Goal: Transaction & Acquisition: Book appointment/travel/reservation

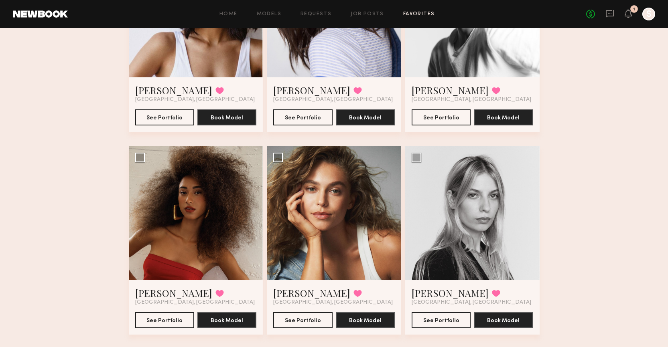
scroll to position [160, 0]
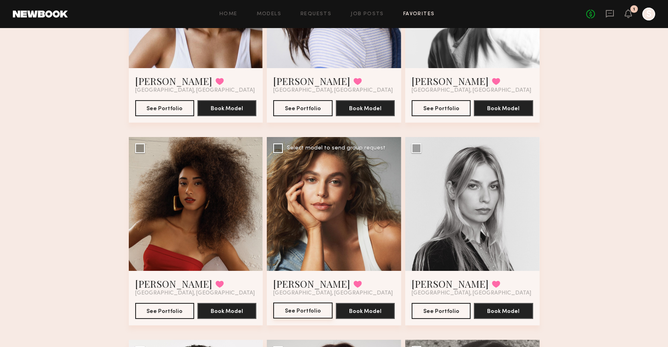
click at [313, 309] on button "See Portfolio" at bounding box center [302, 311] width 59 height 16
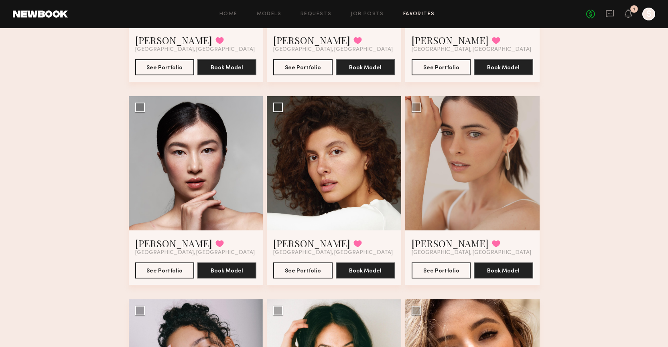
scroll to position [1029, 0]
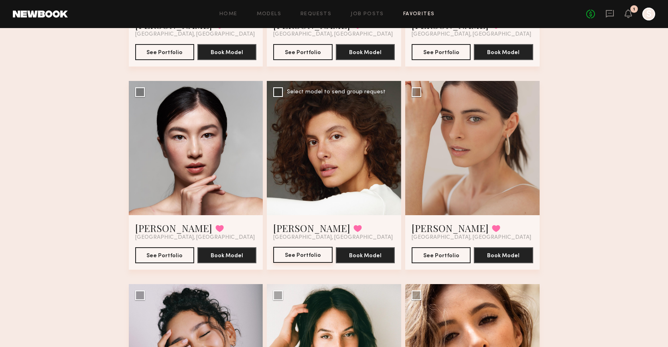
click at [322, 257] on button "See Portfolio" at bounding box center [302, 255] width 59 height 16
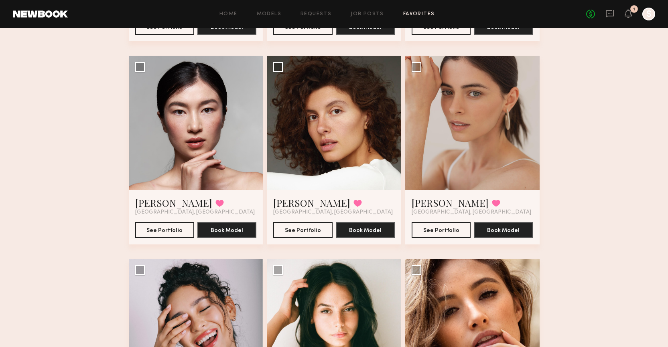
scroll to position [1060, 0]
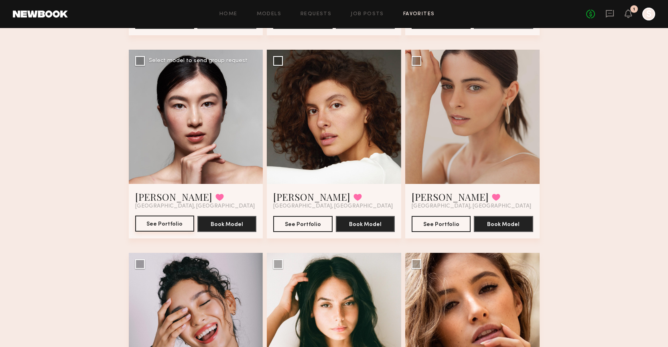
click at [173, 225] on button "See Portfolio" at bounding box center [164, 224] width 59 height 16
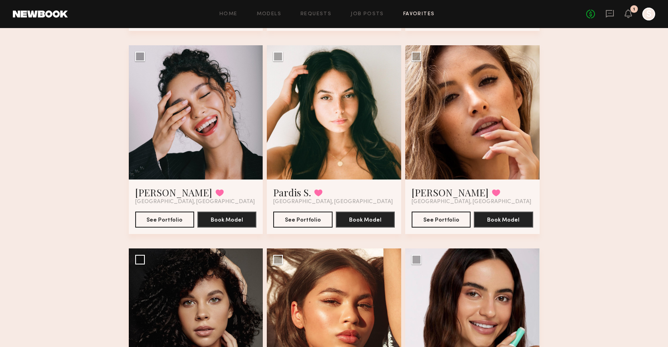
scroll to position [1273, 0]
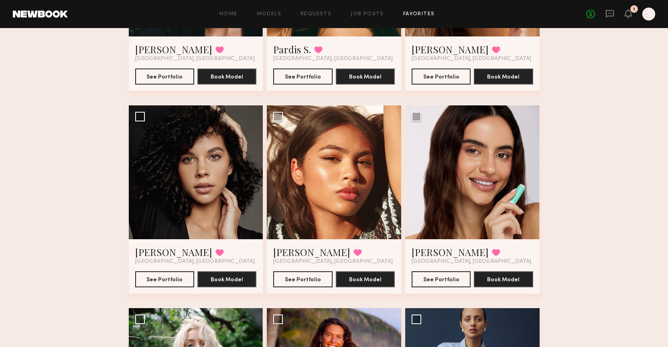
scroll to position [1428, 0]
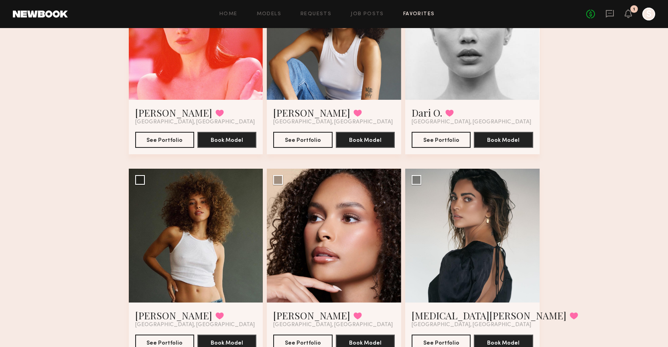
scroll to position [1878, 0]
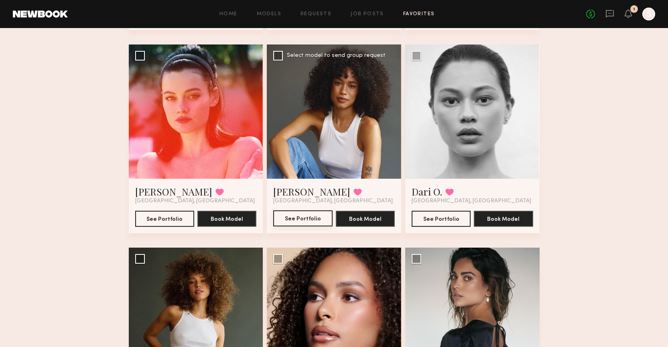
click at [313, 217] on button "See Portfolio" at bounding box center [302, 219] width 59 height 16
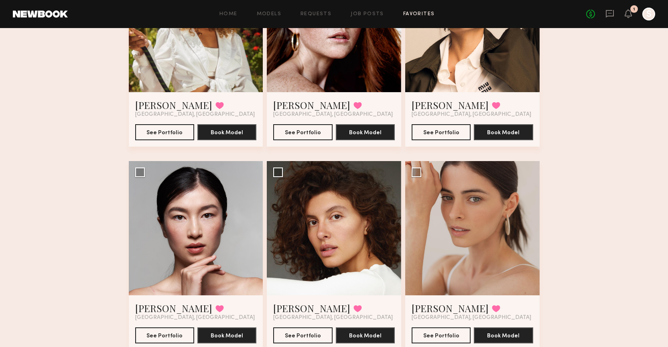
scroll to position [950, 0]
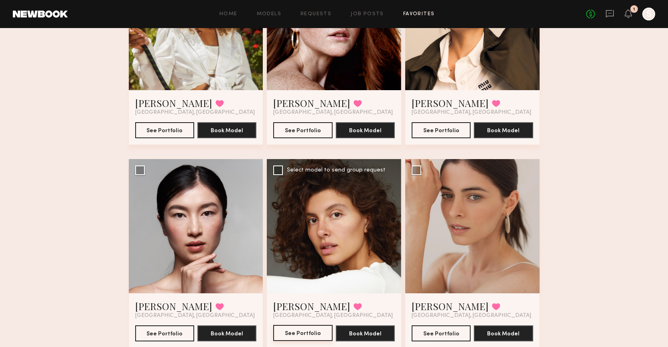
click at [294, 335] on button "See Portfolio" at bounding box center [302, 333] width 59 height 16
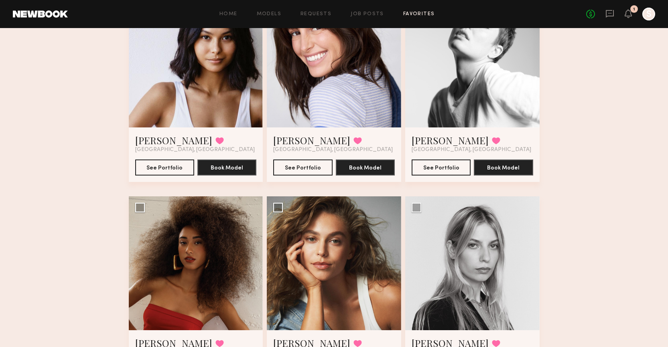
scroll to position [0, 0]
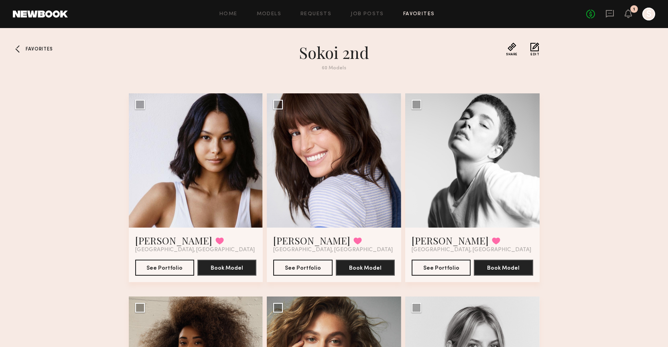
click at [41, 51] on span "Favorites" at bounding box center [39, 49] width 27 height 5
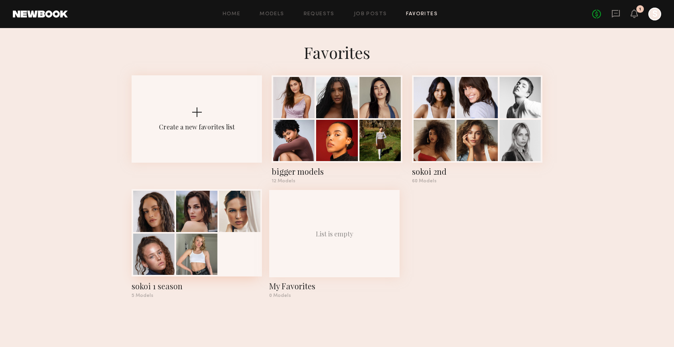
click at [186, 207] on div at bounding box center [196, 211] width 41 height 41
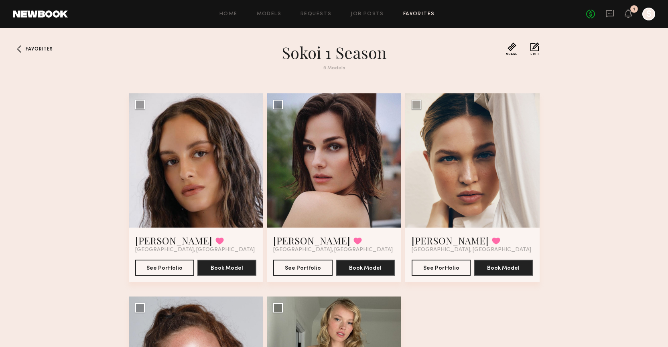
click at [602, 189] on div "Favorites sokoi 1 season 5 Models Share Copy Shareable Link Edit Jamie V. Favor…" at bounding box center [334, 278] width 668 height 470
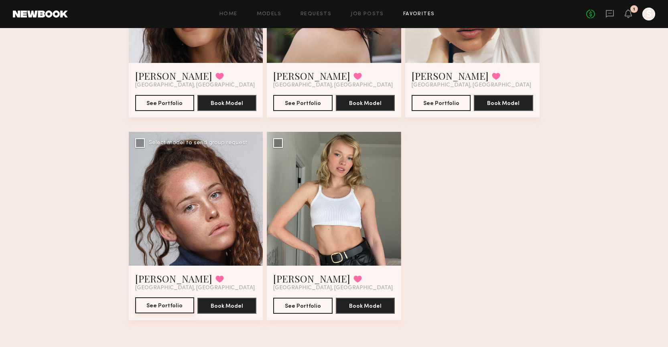
click at [176, 303] on button "See Portfolio" at bounding box center [164, 306] width 59 height 16
click at [583, 189] on div "Favorites sokoi 1 season 5 Models Share Copy Shareable Link Edit Jamie V. Favor…" at bounding box center [334, 113] width 668 height 470
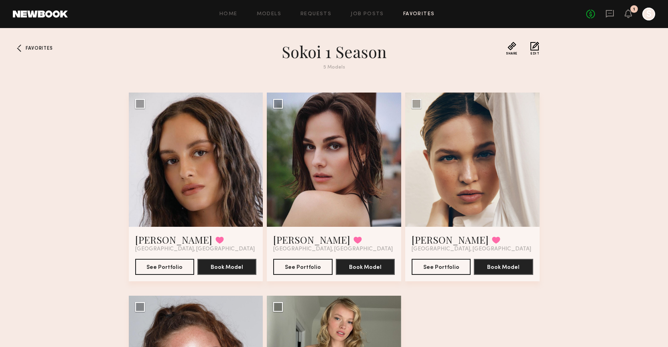
scroll to position [0, 0]
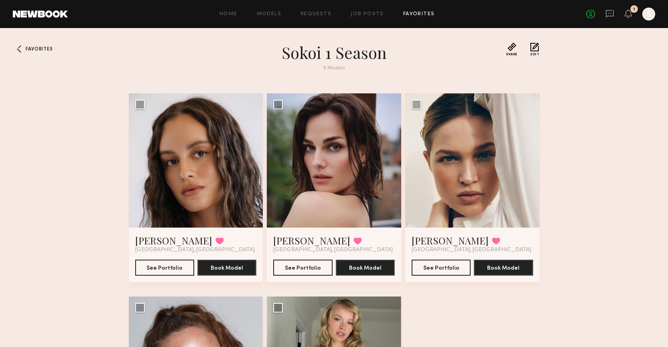
click at [213, 68] on div "5 Models" at bounding box center [334, 68] width 289 height 5
click at [11, 47] on div "Favorites sokoi 1 season 5 Models Share Copy Shareable Link Edit Jamie V. Favor…" at bounding box center [334, 278] width 668 height 470
click at [21, 48] on div at bounding box center [19, 49] width 13 height 13
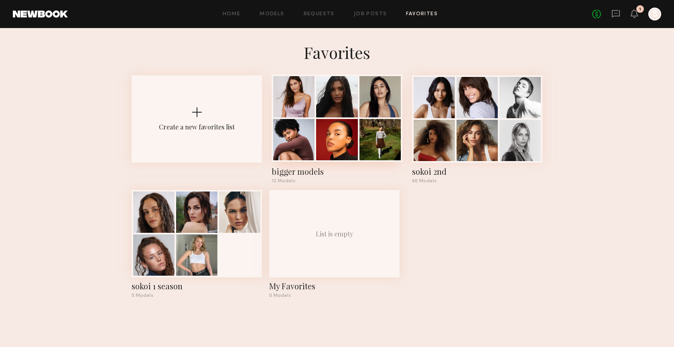
click at [363, 113] on div at bounding box center [379, 96] width 41 height 41
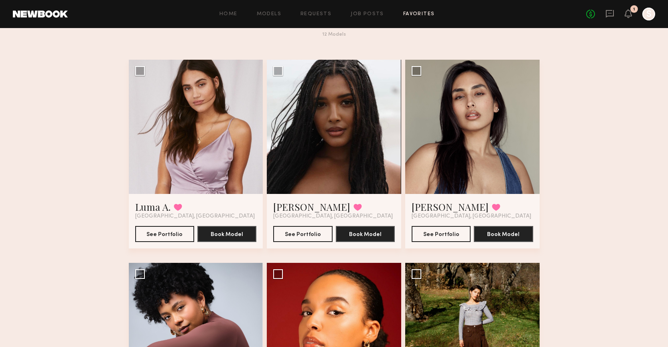
scroll to position [54, 0]
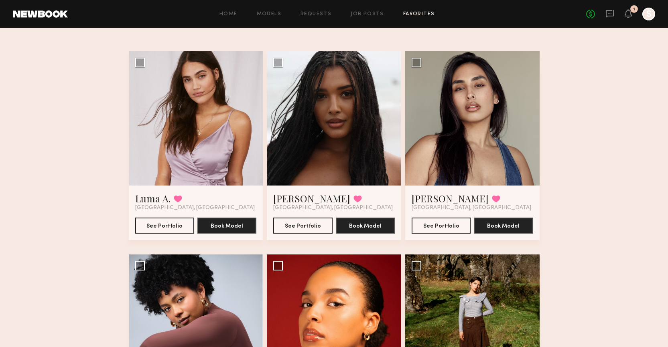
scroll to position [43, 0]
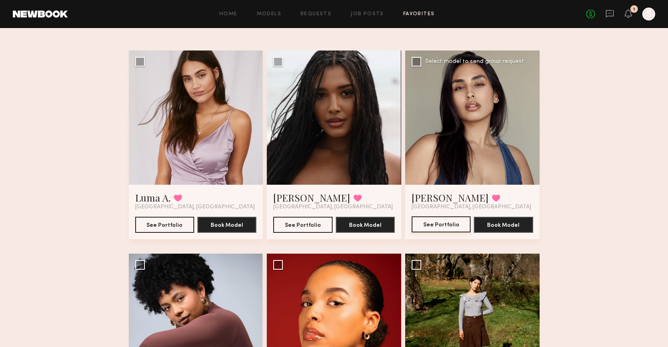
click at [440, 227] on button "See Portfolio" at bounding box center [441, 225] width 59 height 16
click at [177, 220] on button "See Portfolio" at bounding box center [164, 225] width 59 height 16
click at [308, 221] on button "See Portfolio" at bounding box center [302, 225] width 59 height 16
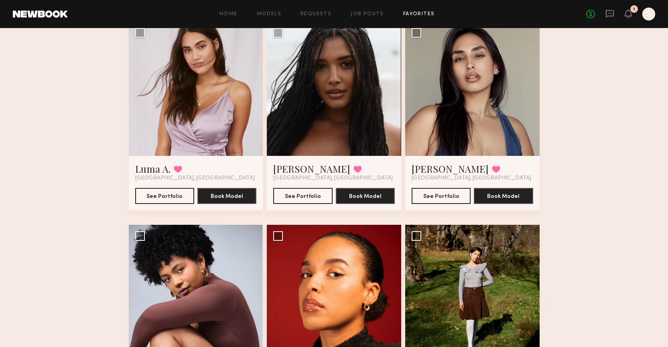
scroll to position [0, 0]
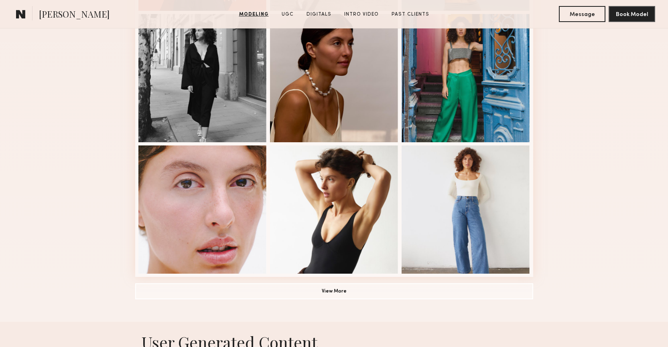
scroll to position [532, 0]
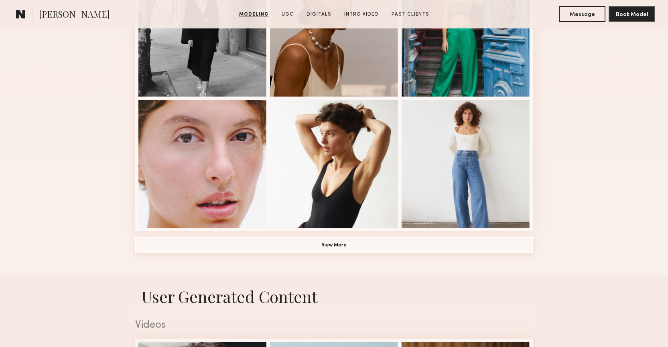
click at [327, 249] on button "View More" at bounding box center [334, 246] width 398 height 16
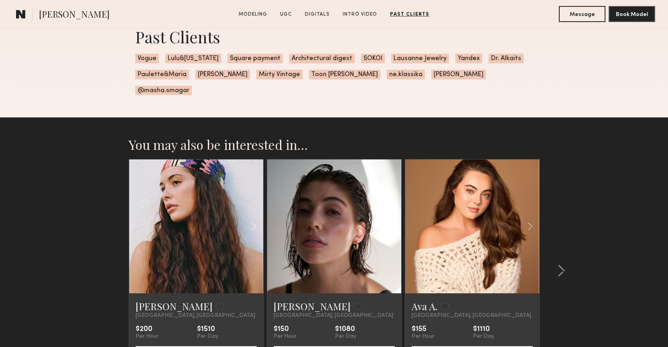
scroll to position [1957, 0]
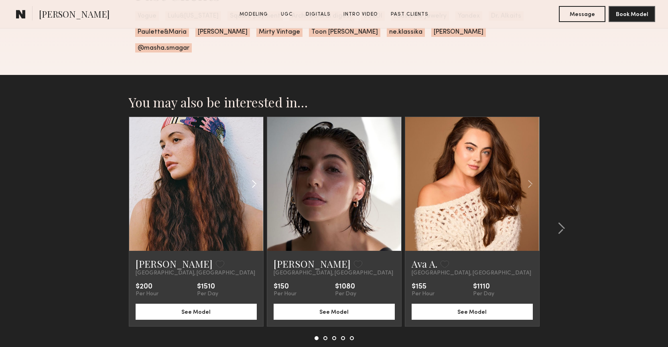
click at [252, 177] on common-icon at bounding box center [254, 184] width 12 height 15
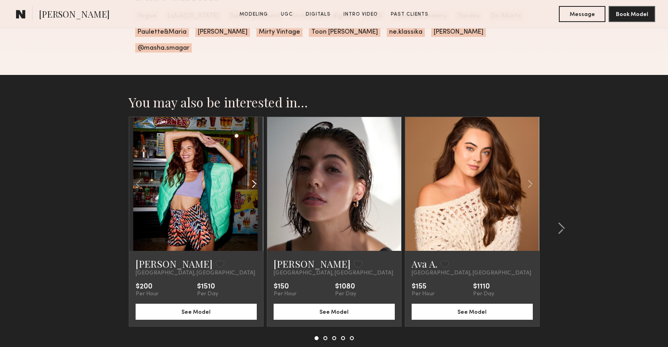
click at [252, 177] on common-icon at bounding box center [254, 184] width 12 height 15
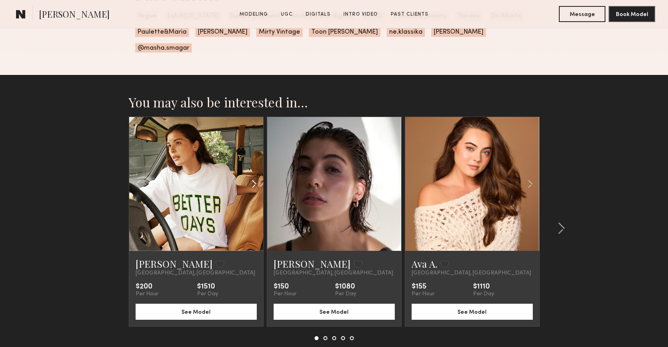
click at [252, 177] on common-icon at bounding box center [254, 184] width 12 height 15
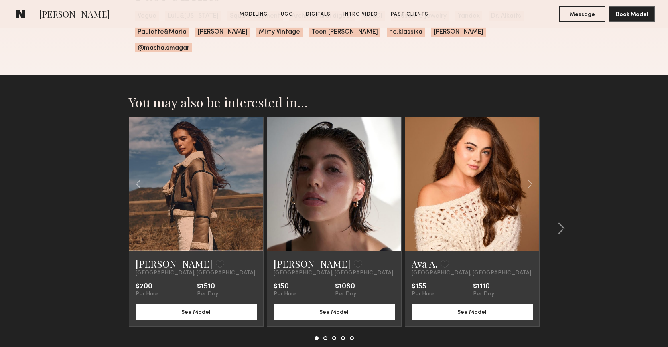
click at [252, 168] on div at bounding box center [196, 184] width 134 height 134
click at [164, 304] on button "See Model" at bounding box center [196, 312] width 121 height 16
click at [562, 222] on common-icon at bounding box center [561, 228] width 8 height 13
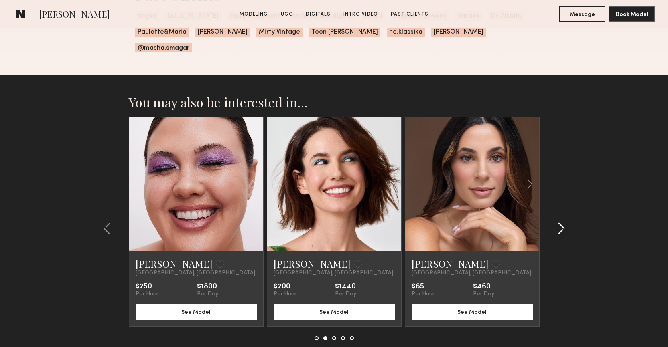
click at [562, 222] on common-icon at bounding box center [561, 228] width 8 height 13
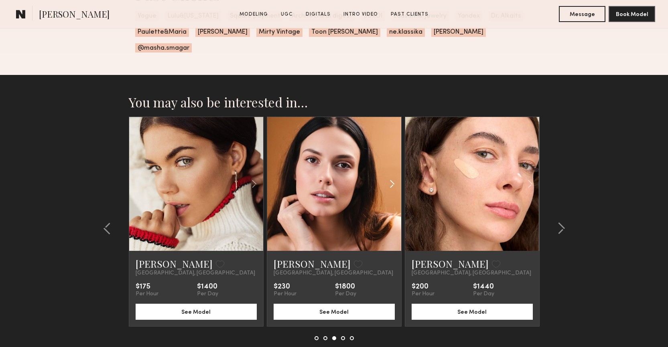
click at [389, 177] on common-icon at bounding box center [392, 184] width 12 height 15
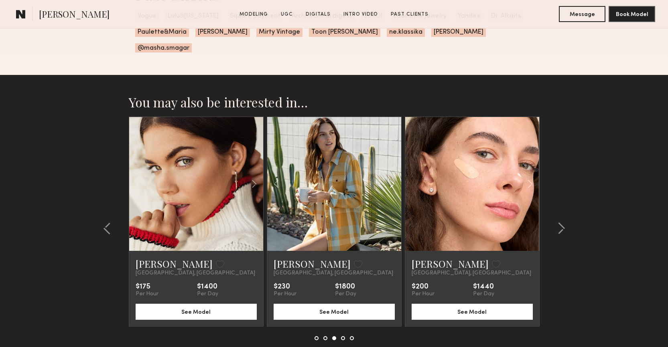
click at [389, 177] on common-icon at bounding box center [392, 184] width 12 height 15
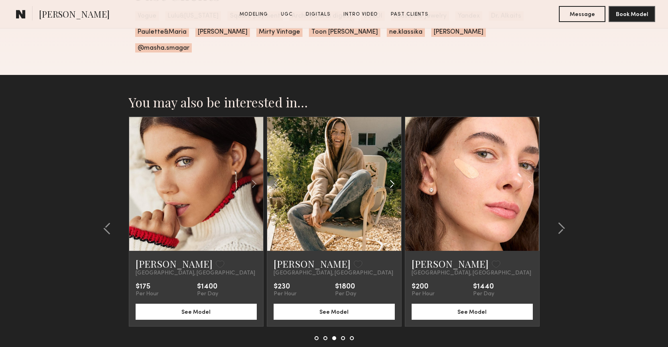
click at [389, 177] on common-icon at bounding box center [392, 184] width 12 height 15
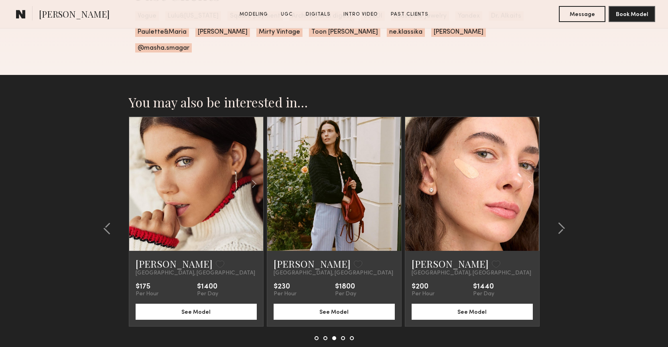
click at [389, 170] on div at bounding box center [334, 184] width 134 height 134
click at [338, 304] on button "See Model" at bounding box center [334, 312] width 121 height 16
click at [459, 304] on button "See Model" at bounding box center [472, 312] width 121 height 16
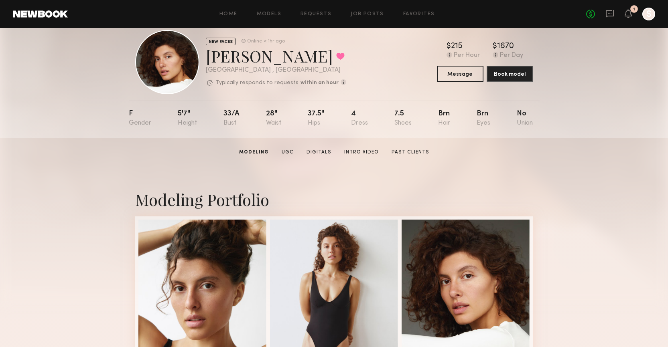
scroll to position [2, 0]
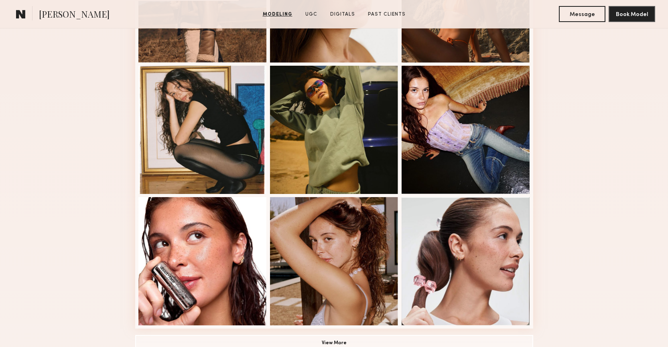
scroll to position [508, 0]
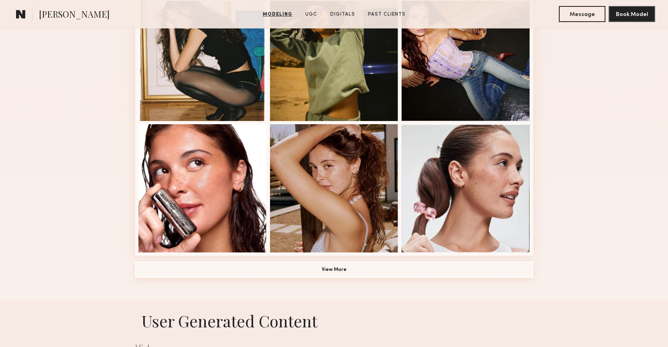
click at [397, 274] on button "View More" at bounding box center [334, 270] width 398 height 16
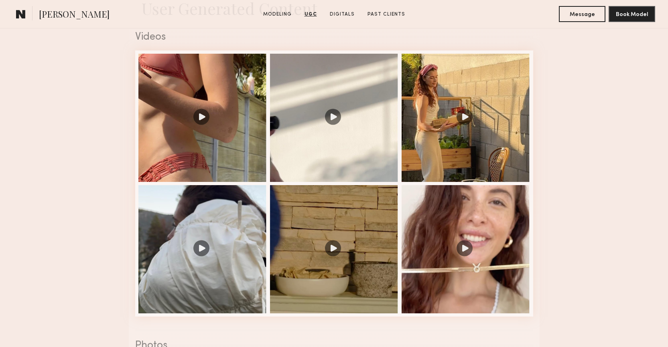
scroll to position [1326, 0]
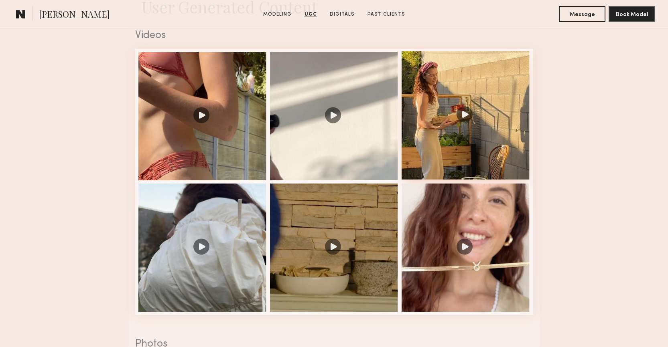
click at [467, 114] on div at bounding box center [466, 115] width 128 height 128
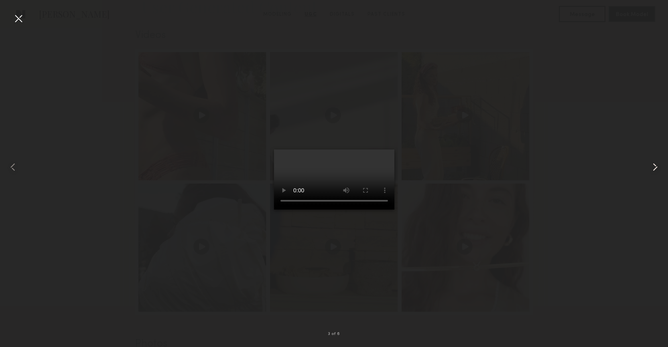
click at [659, 167] on common-icon at bounding box center [655, 167] width 13 height 13
click at [651, 169] on common-icon at bounding box center [655, 167] width 13 height 13
click at [16, 20] on div at bounding box center [18, 18] width 13 height 13
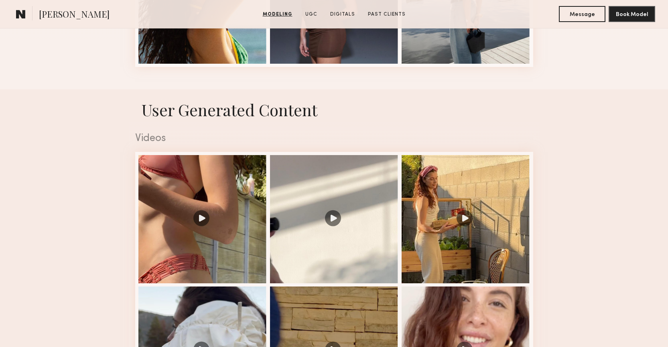
scroll to position [1085, 0]
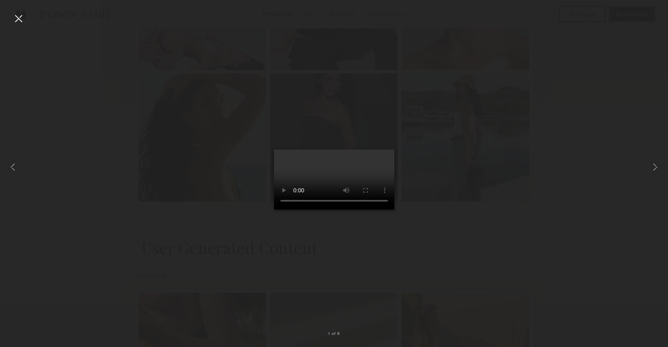
click at [15, 22] on div at bounding box center [18, 18] width 13 height 13
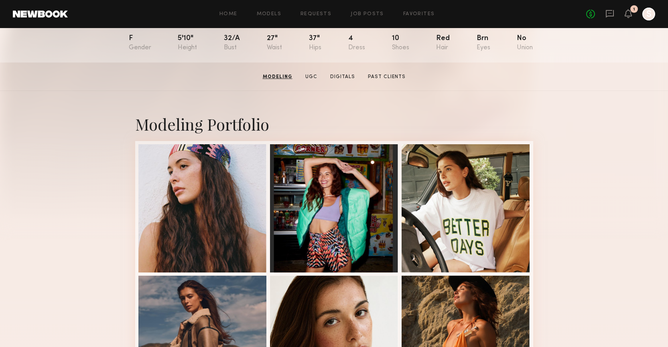
scroll to position [0, 0]
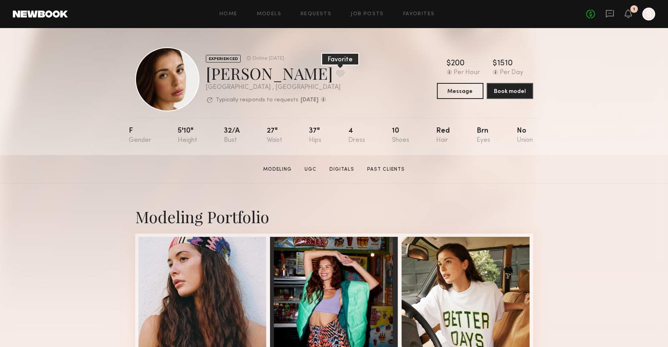
click at [336, 71] on button at bounding box center [340, 73] width 8 height 7
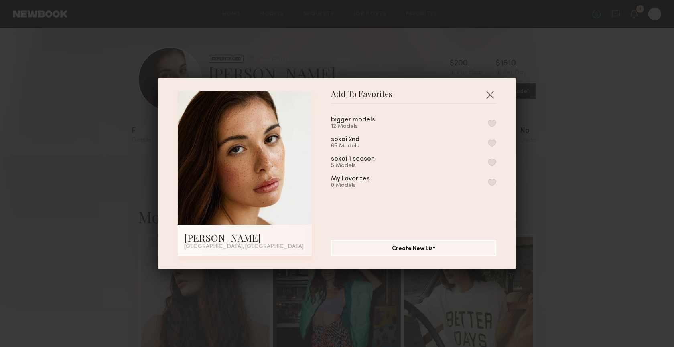
click at [488, 140] on button "button" at bounding box center [492, 143] width 8 height 7
click at [487, 93] on button "button" at bounding box center [489, 94] width 13 height 13
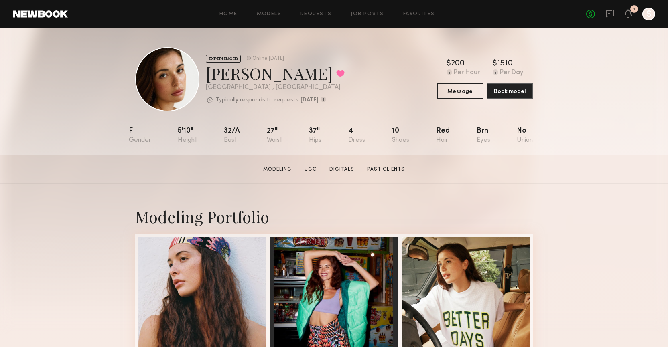
click at [603, 174] on section "Jasmine G. Modeling UGC Digitals Past Clients Message Book Model" at bounding box center [334, 169] width 668 height 28
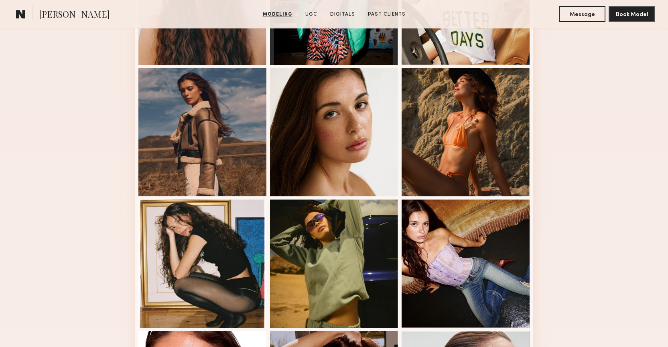
scroll to position [434, 0]
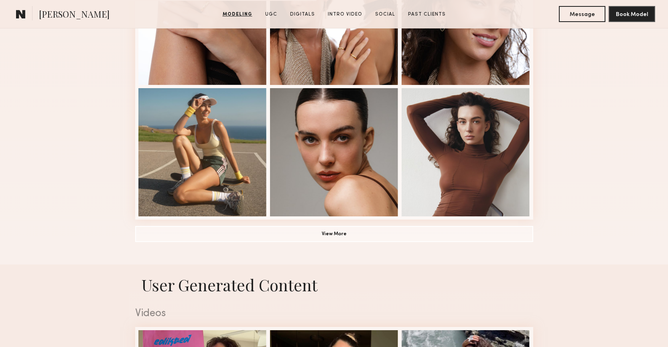
scroll to position [546, 0]
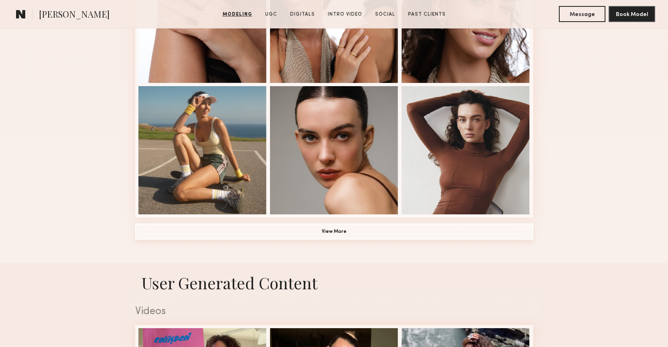
click at [391, 230] on button "View More" at bounding box center [334, 232] width 398 height 16
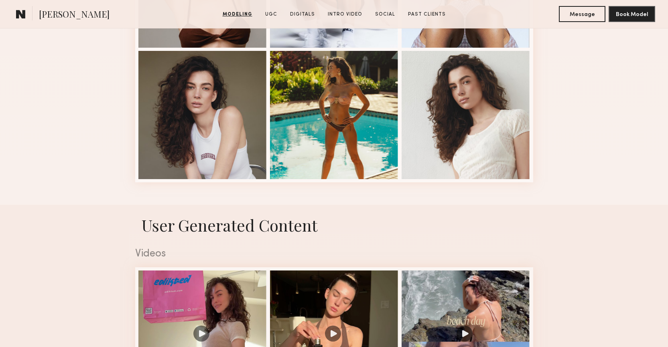
scroll to position [1278, 0]
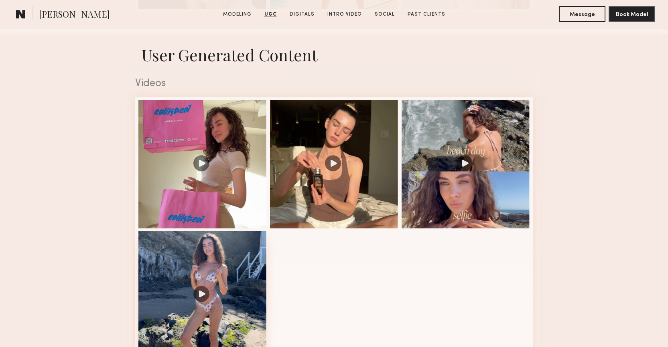
click at [199, 294] on div at bounding box center [202, 295] width 128 height 128
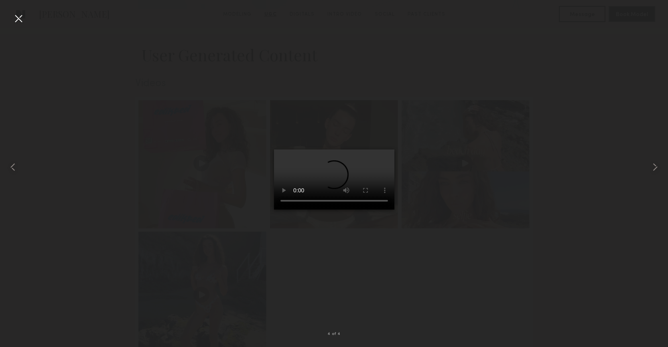
click at [24, 22] on div at bounding box center [18, 18] width 13 height 13
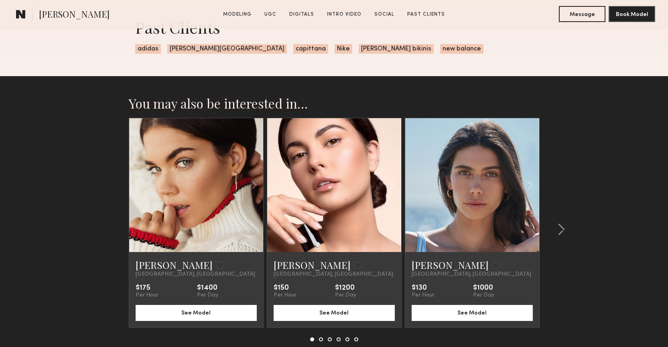
scroll to position [2393, 0]
click at [394, 187] on common-icon at bounding box center [392, 184] width 12 height 15
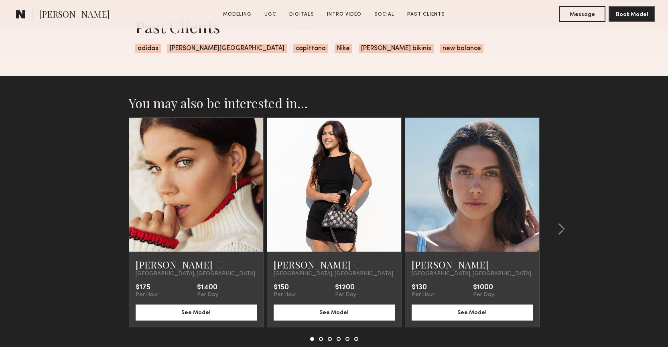
click at [394, 187] on common-icon at bounding box center [392, 184] width 12 height 15
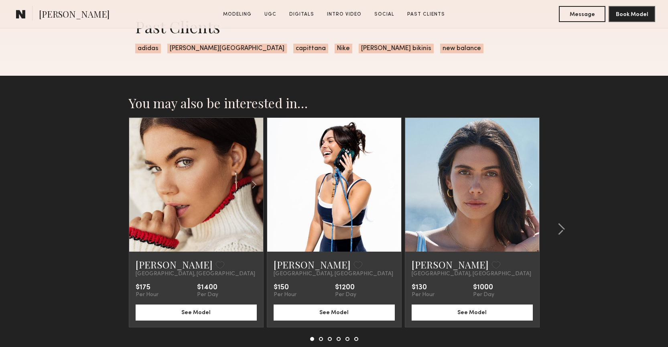
click at [394, 187] on common-icon at bounding box center [392, 184] width 12 height 15
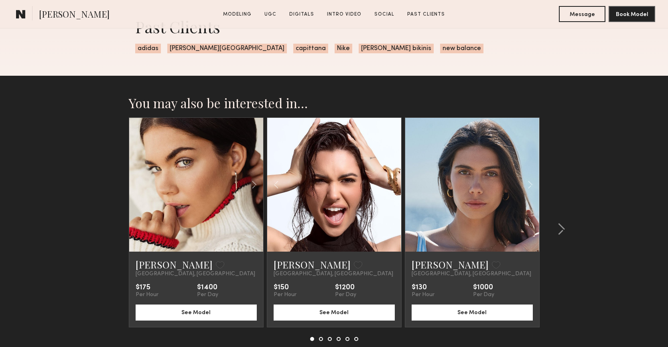
click at [394, 187] on div at bounding box center [334, 185] width 134 height 134
click at [319, 314] on button "See Model" at bounding box center [334, 313] width 121 height 16
click at [532, 183] on common-icon at bounding box center [530, 184] width 12 height 15
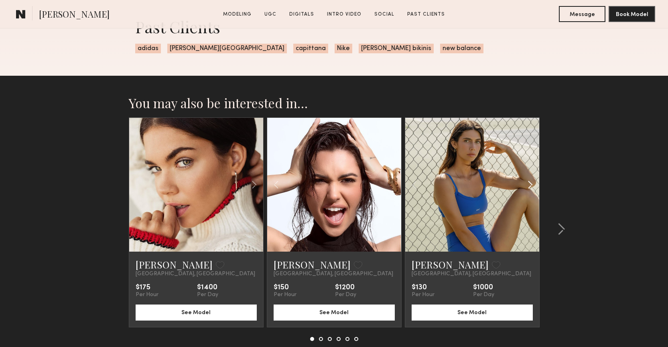
click at [532, 183] on common-icon at bounding box center [530, 184] width 12 height 15
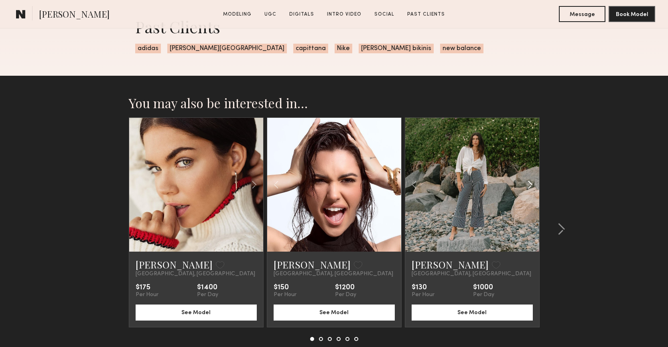
click at [532, 183] on common-icon at bounding box center [530, 184] width 12 height 15
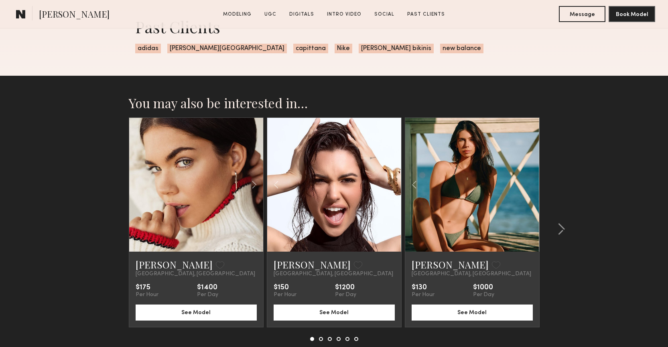
click at [532, 183] on div at bounding box center [472, 185] width 134 height 134
click at [564, 231] on common-icon at bounding box center [561, 229] width 8 height 13
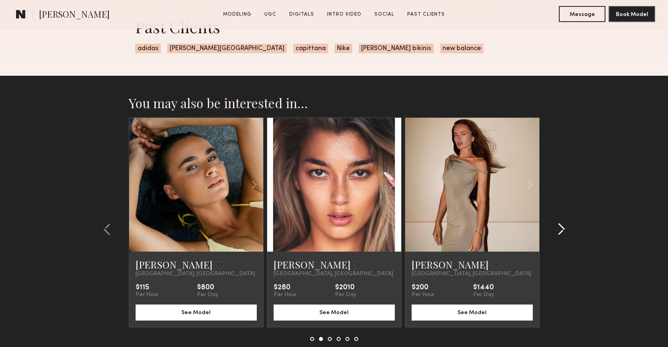
click at [564, 231] on common-icon at bounding box center [561, 229] width 8 height 13
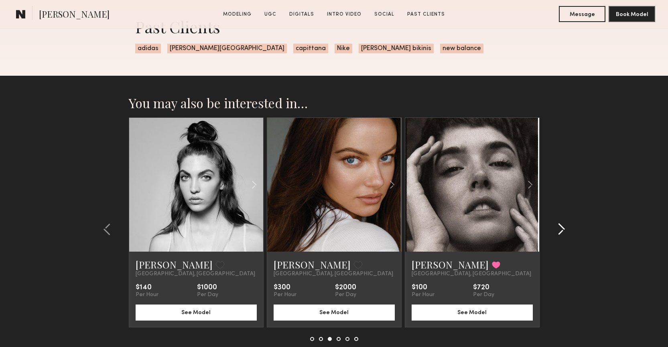
click at [564, 231] on common-icon at bounding box center [561, 229] width 8 height 13
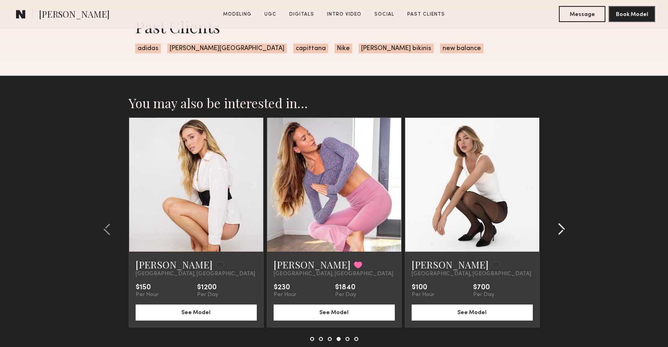
click at [564, 231] on common-icon at bounding box center [561, 229] width 8 height 13
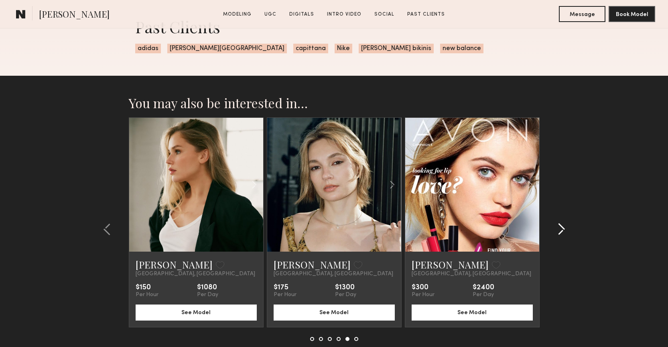
click at [564, 231] on common-icon at bounding box center [561, 229] width 8 height 13
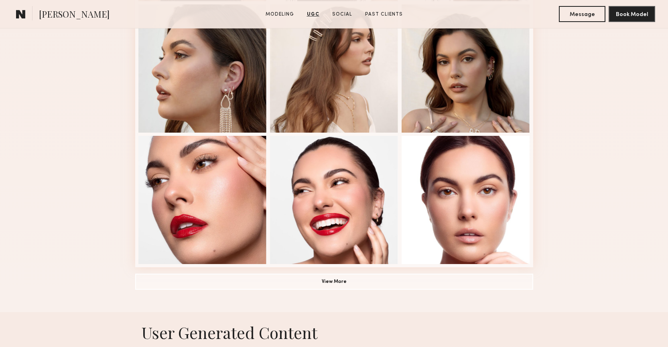
scroll to position [464, 0]
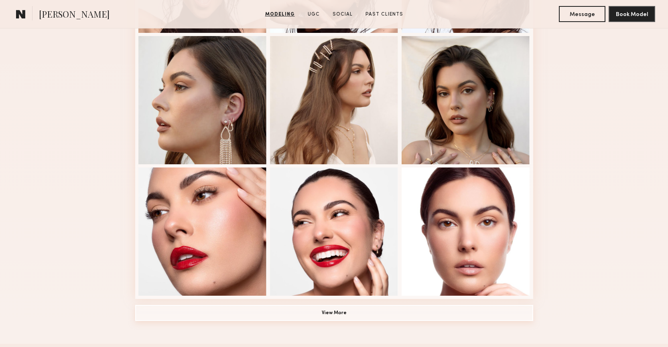
click at [335, 317] on button "View More" at bounding box center [334, 313] width 398 height 16
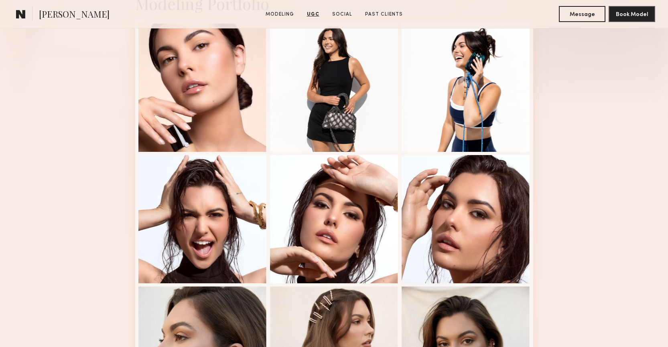
scroll to position [211, 0]
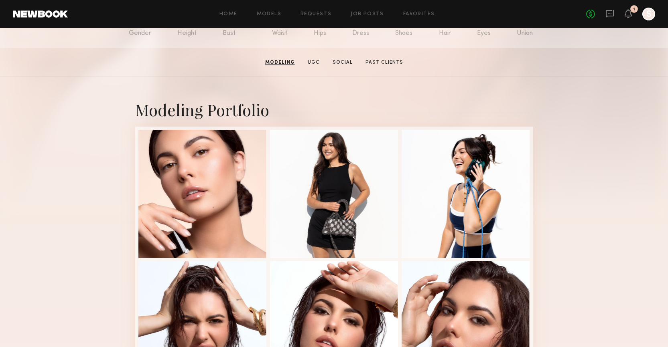
scroll to position [0, 0]
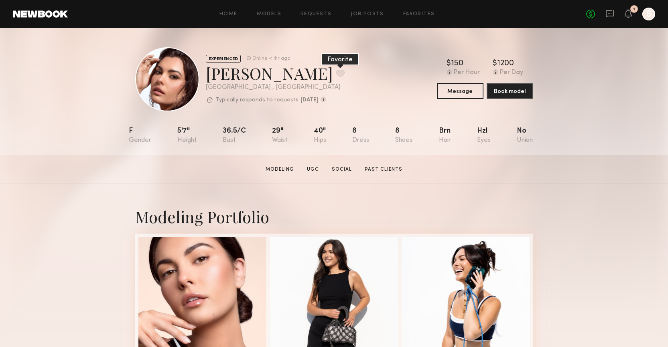
click at [336, 73] on button at bounding box center [340, 73] width 8 height 7
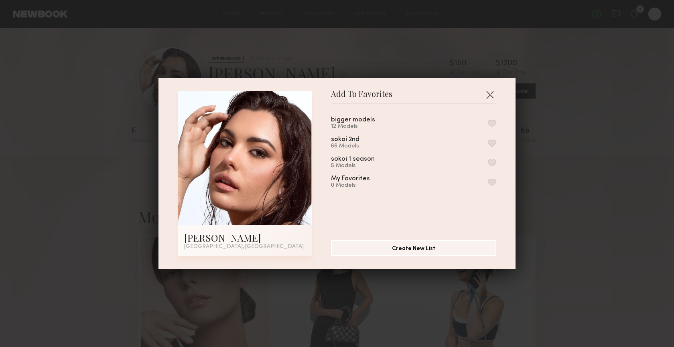
click at [488, 123] on button "button" at bounding box center [492, 123] width 8 height 7
click at [489, 93] on button "button" at bounding box center [489, 94] width 13 height 13
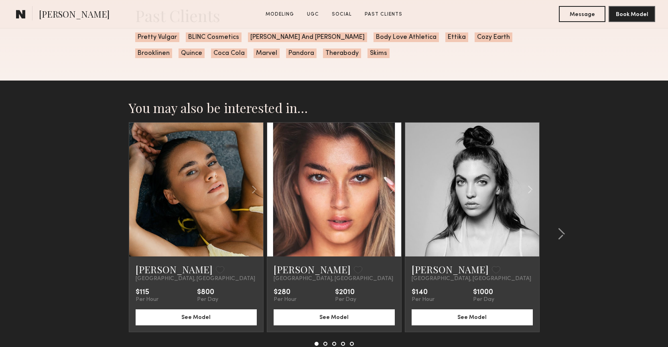
scroll to position [2259, 0]
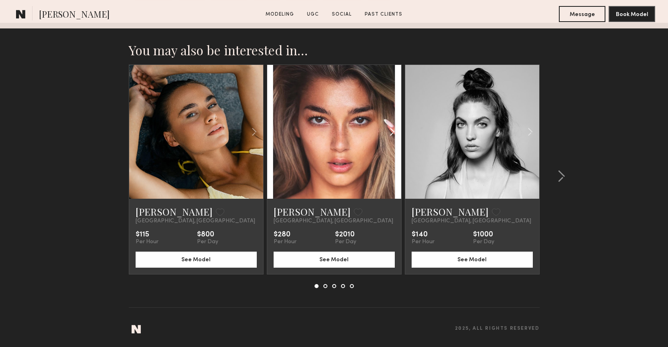
click at [390, 132] on common-icon at bounding box center [392, 131] width 12 height 15
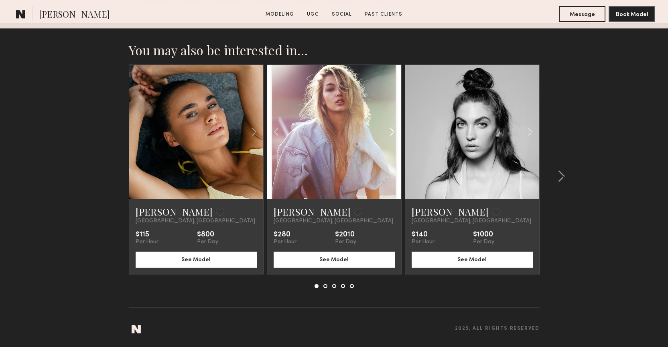
click at [390, 132] on common-icon at bounding box center [392, 131] width 12 height 15
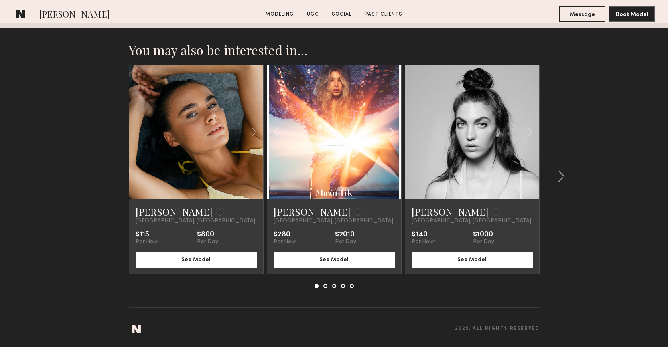
click at [390, 132] on common-icon at bounding box center [392, 131] width 12 height 15
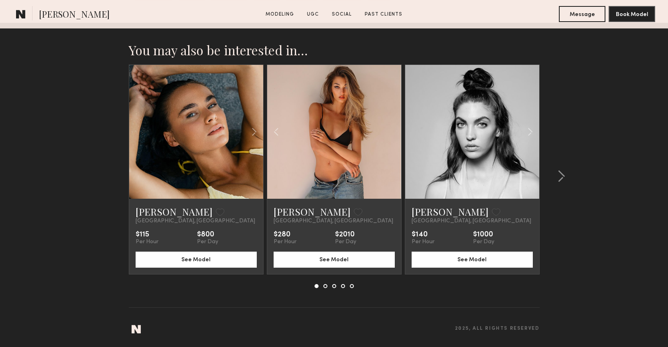
click at [390, 132] on div at bounding box center [334, 132] width 134 height 134
click at [534, 134] on common-icon at bounding box center [530, 131] width 12 height 15
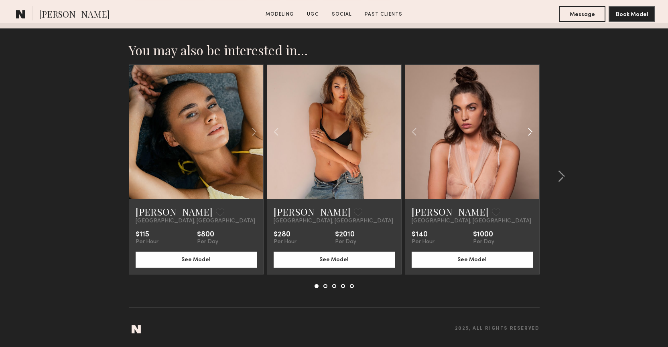
click at [534, 134] on common-icon at bounding box center [530, 131] width 12 height 15
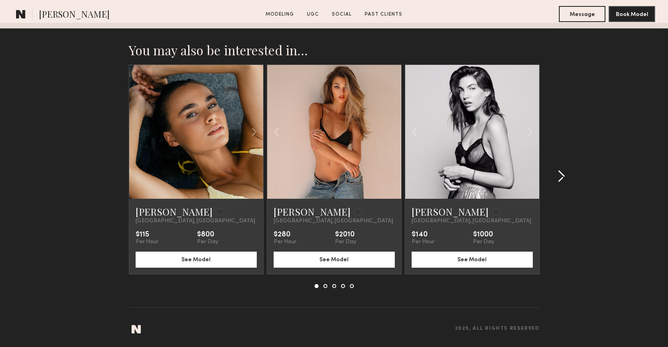
click at [560, 175] on common-icon at bounding box center [561, 176] width 8 height 13
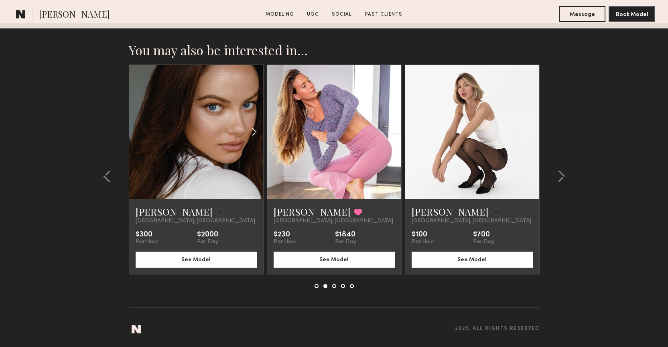
click at [252, 133] on common-icon at bounding box center [254, 131] width 12 height 15
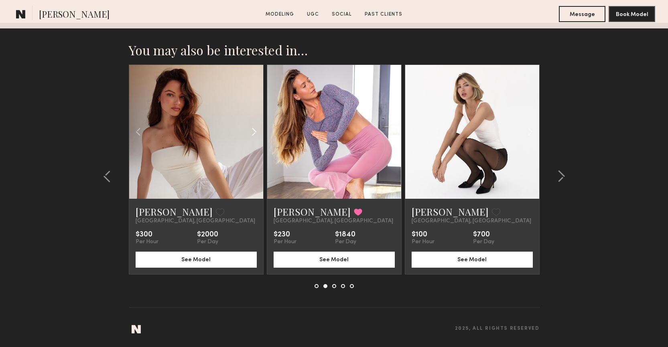
click at [252, 133] on common-icon at bounding box center [254, 131] width 12 height 15
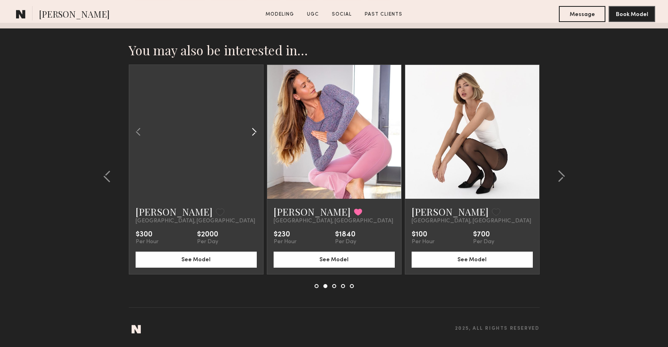
click at [252, 133] on common-icon at bounding box center [254, 131] width 12 height 15
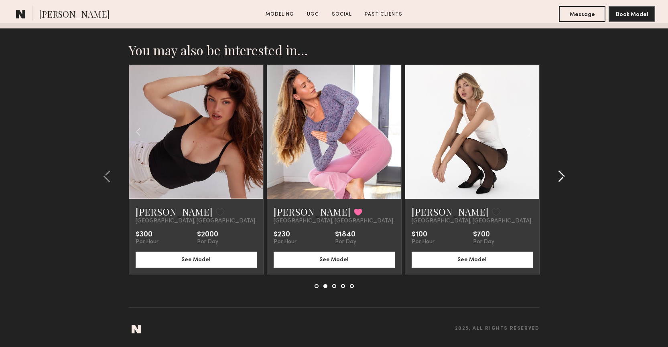
click at [568, 175] on div at bounding box center [559, 177] width 39 height 224
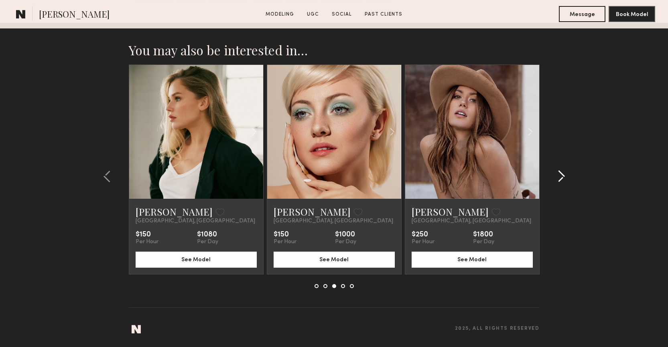
click at [568, 175] on div at bounding box center [559, 177] width 39 height 224
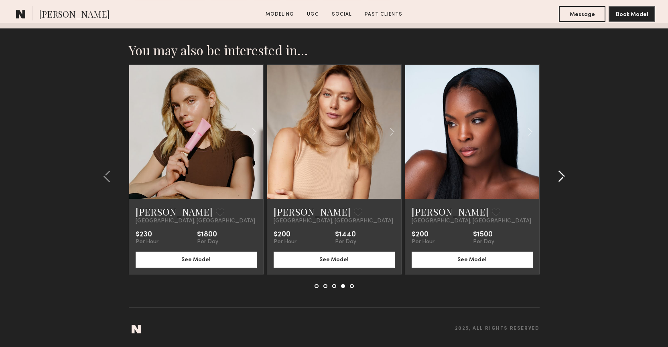
click at [568, 175] on div at bounding box center [559, 177] width 39 height 224
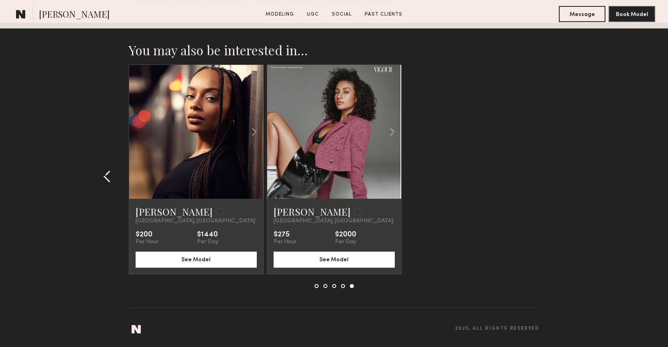
click at [106, 177] on common-icon at bounding box center [107, 176] width 8 height 13
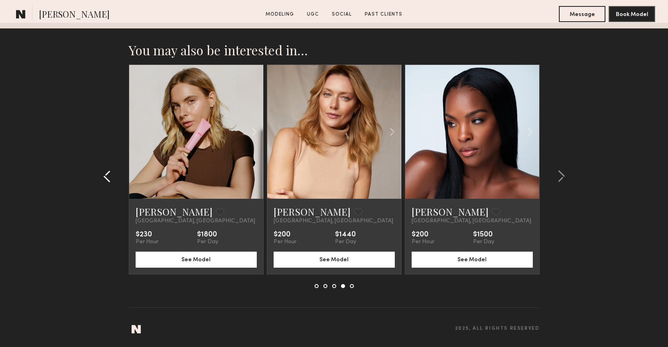
click at [106, 177] on common-icon at bounding box center [107, 176] width 8 height 13
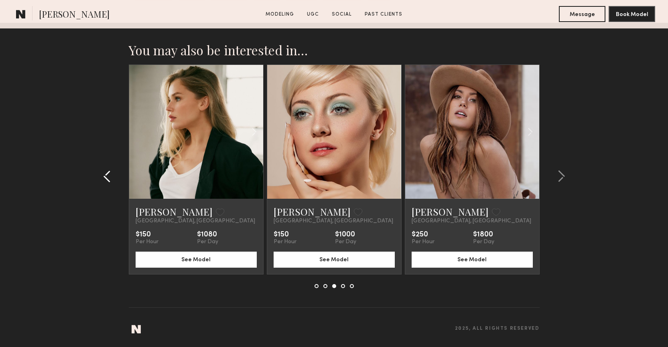
click at [106, 177] on common-icon at bounding box center [107, 176] width 8 height 13
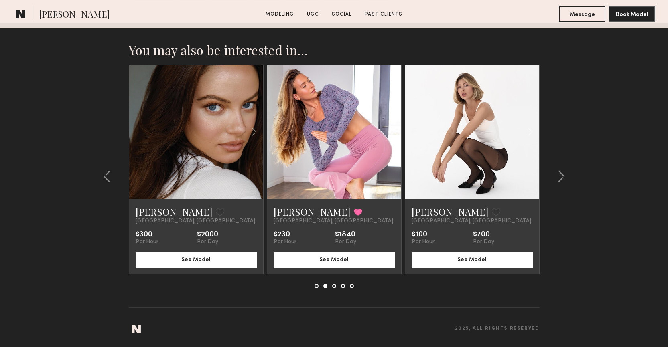
click at [596, 142] on section "You may also be interested in… Madeline M. Favorite Los Angeles, CA $115 Per Ho…" at bounding box center [334, 185] width 668 height 325
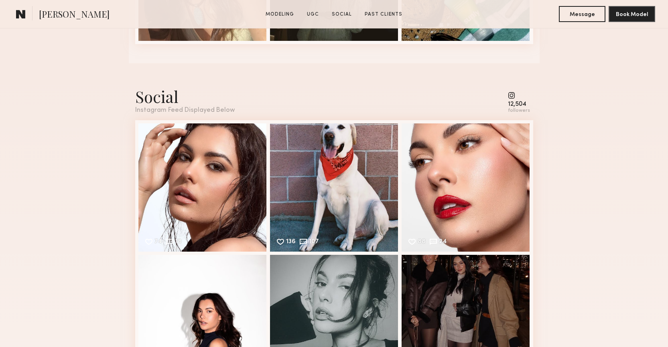
scroll to position [1730, 0]
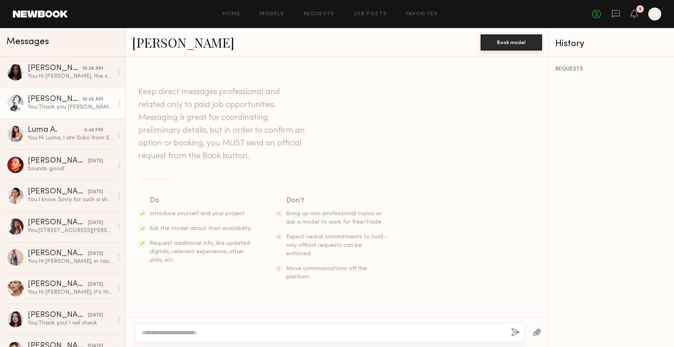
scroll to position [289, 0]
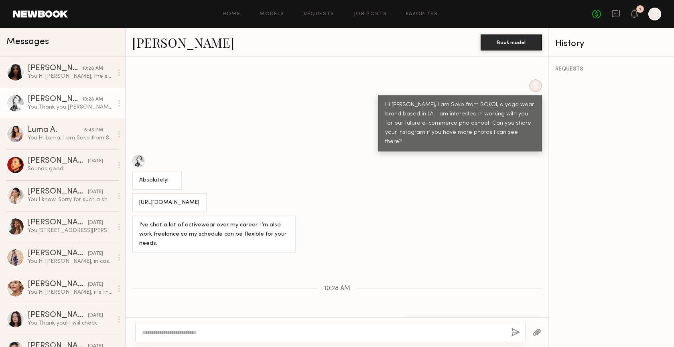
click at [606, 146] on div "REQUESTS" at bounding box center [611, 202] width 125 height 290
click at [85, 129] on div "6:46 PM" at bounding box center [93, 131] width 19 height 8
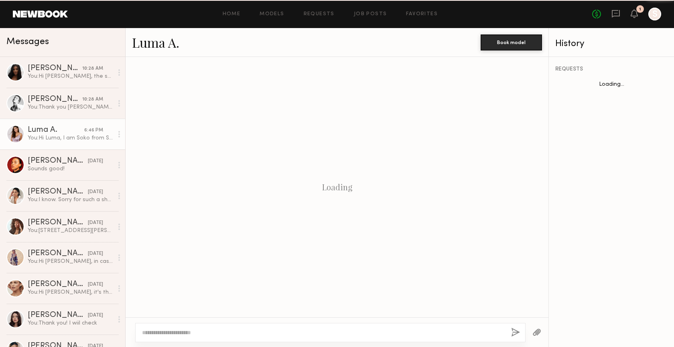
scroll to position [104, 0]
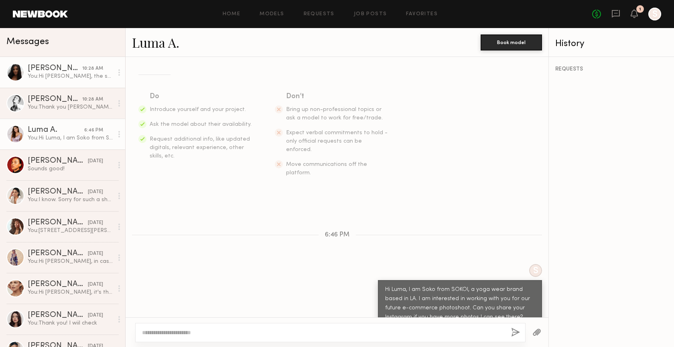
click at [61, 67] on div "[PERSON_NAME]" at bounding box center [55, 69] width 55 height 8
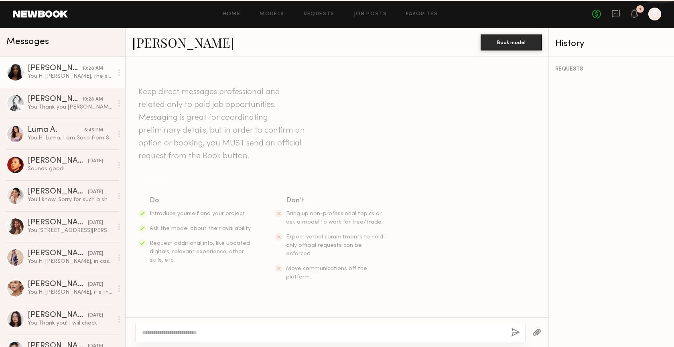
scroll to position [281, 0]
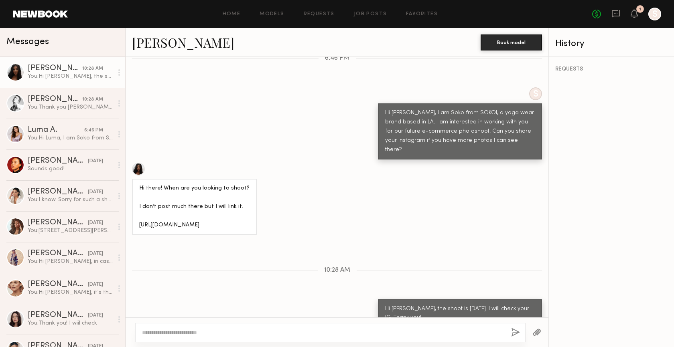
click at [213, 200] on div "Hi there! When are you looking to shoot? I don’t post much there but I will lin…" at bounding box center [194, 207] width 110 height 46
click at [84, 130] on div "6:46 PM" at bounding box center [93, 131] width 19 height 8
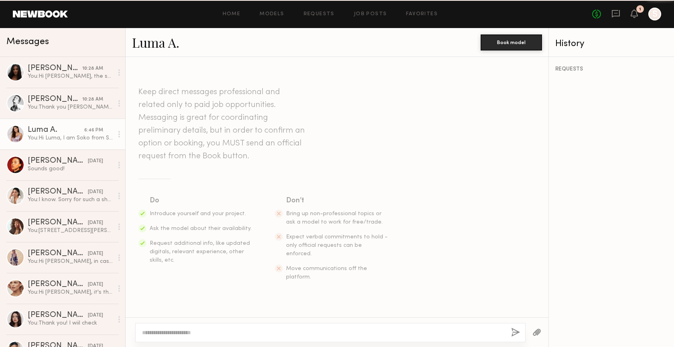
scroll to position [104, 0]
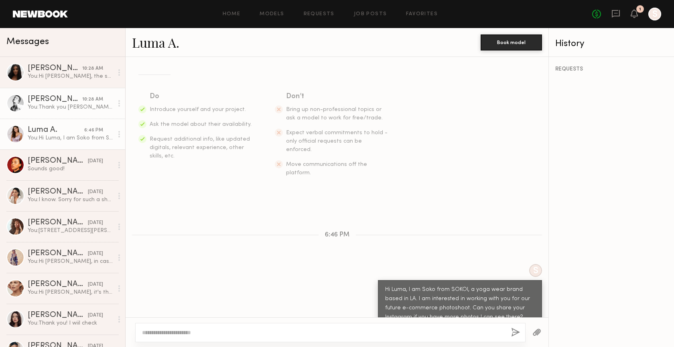
click at [85, 109] on div "You: Thank you [PERSON_NAME]! I will check your IG" at bounding box center [70, 108] width 85 height 8
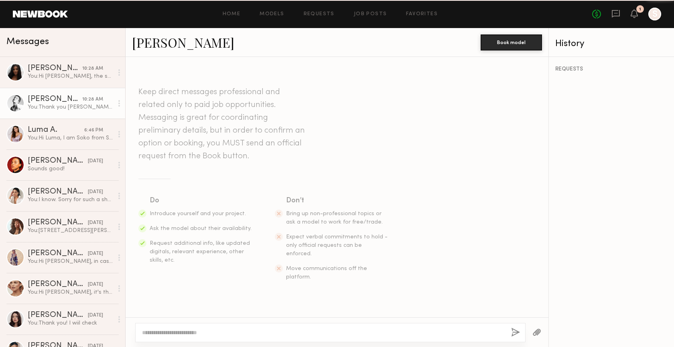
scroll to position [289, 0]
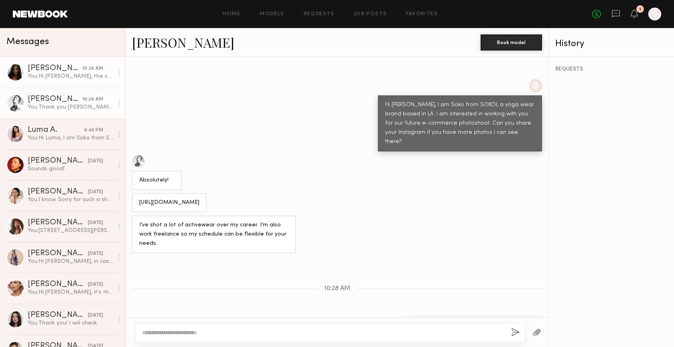
click at [77, 80] on link "Haleigh W. 10:28 AM You: Hi Haleigh, the shoot is this Friday. I will check you…" at bounding box center [62, 72] width 125 height 31
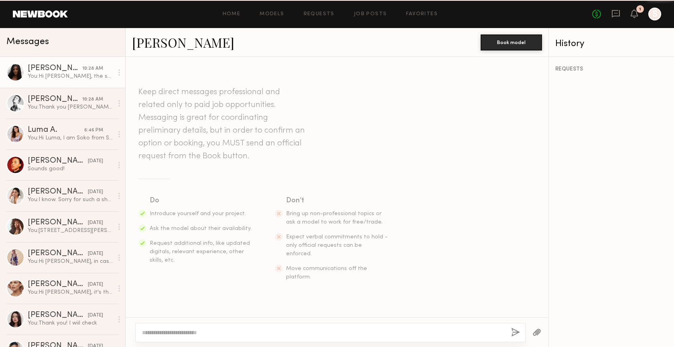
scroll to position [281, 0]
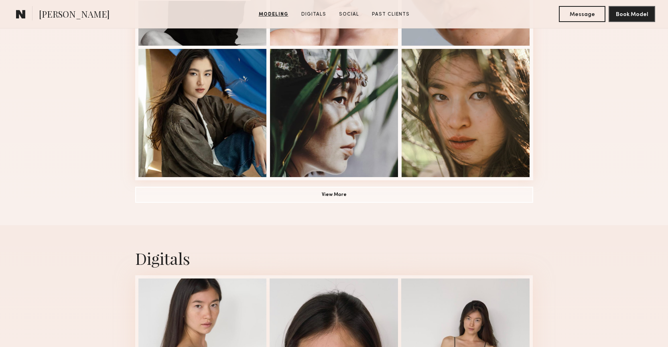
scroll to position [585, 0]
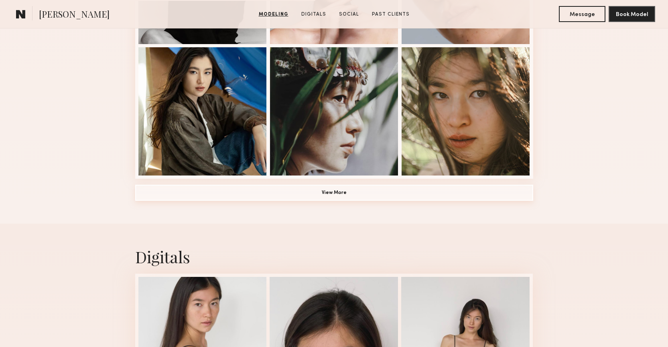
click at [392, 195] on button "View More" at bounding box center [334, 193] width 398 height 16
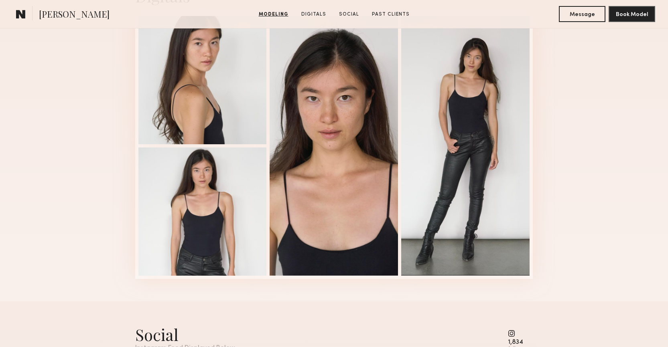
scroll to position [1595, 0]
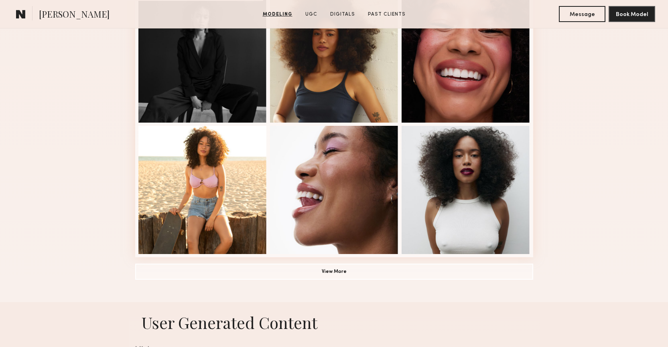
scroll to position [528, 0]
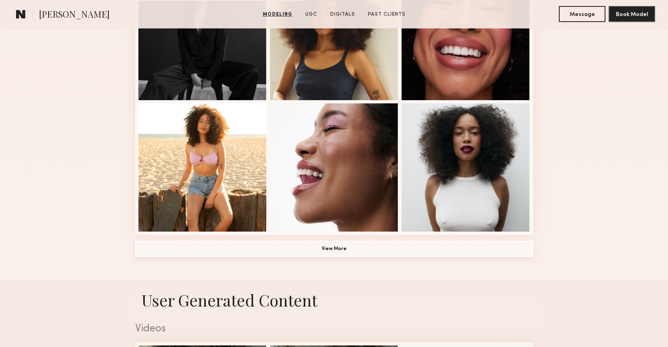
click at [412, 246] on button "View More" at bounding box center [334, 249] width 398 height 16
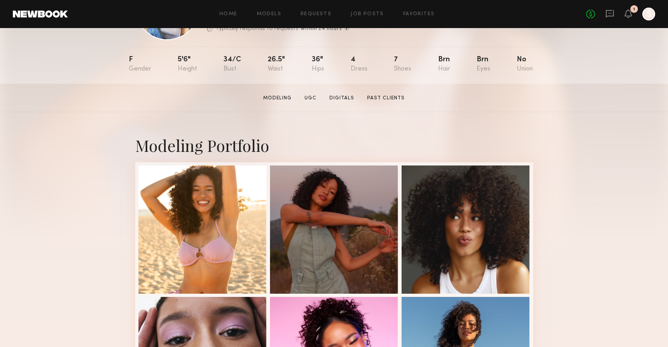
scroll to position [0, 0]
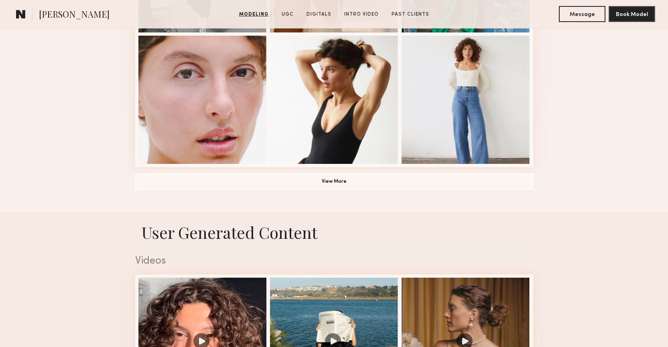
scroll to position [492, 0]
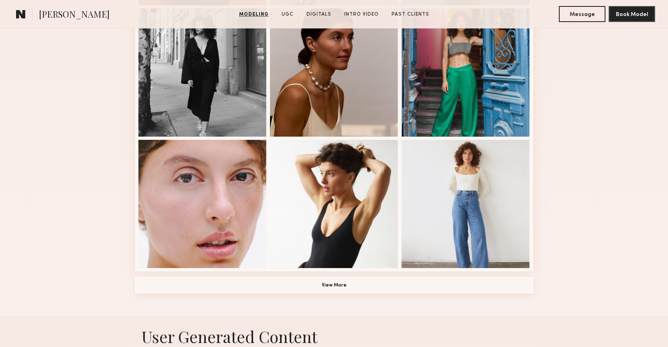
click at [446, 290] on button "View More" at bounding box center [334, 286] width 398 height 16
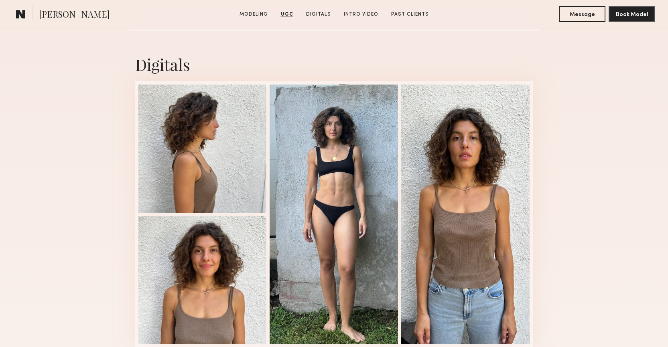
scroll to position [1266, 0]
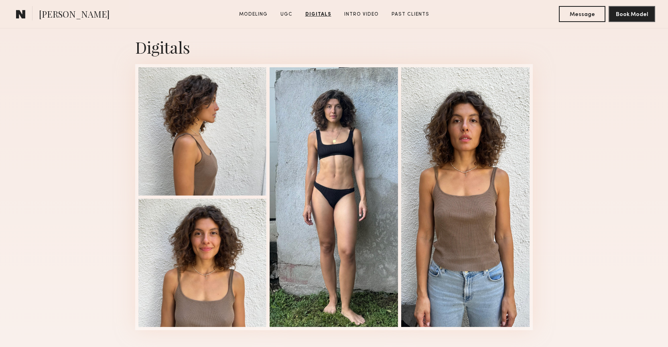
click at [586, 169] on div "Digitals 1 of 4" at bounding box center [334, 183] width 668 height 339
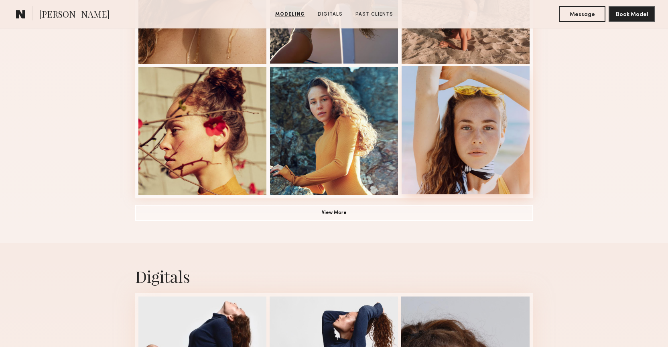
scroll to position [580, 0]
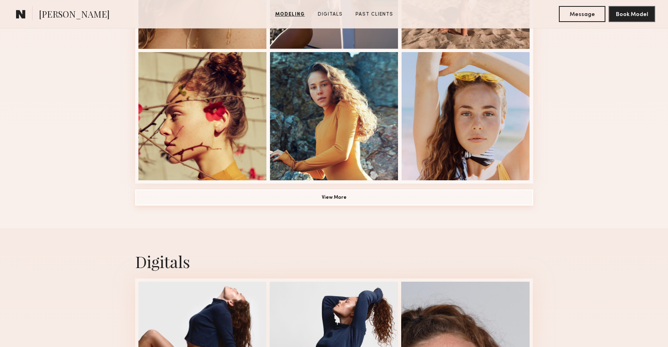
click at [397, 201] on button "View More" at bounding box center [334, 198] width 398 height 16
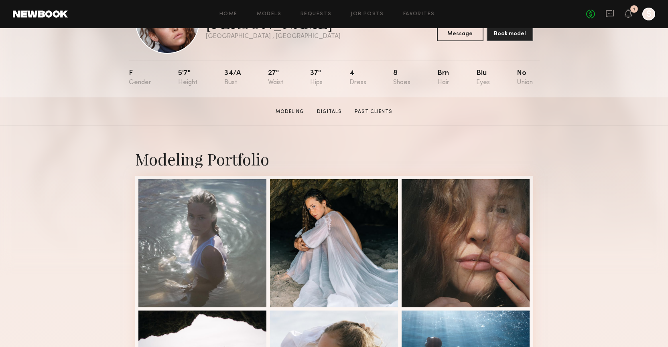
scroll to position [0, 0]
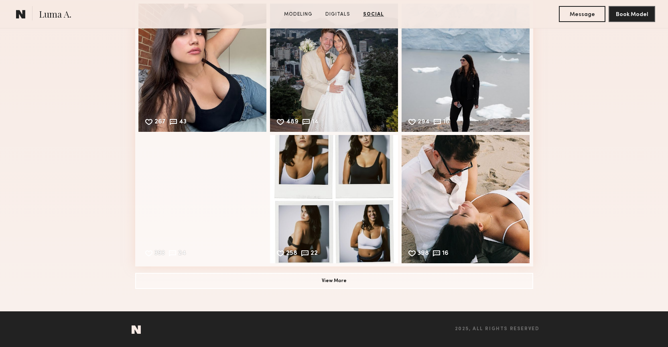
scroll to position [918, 0]
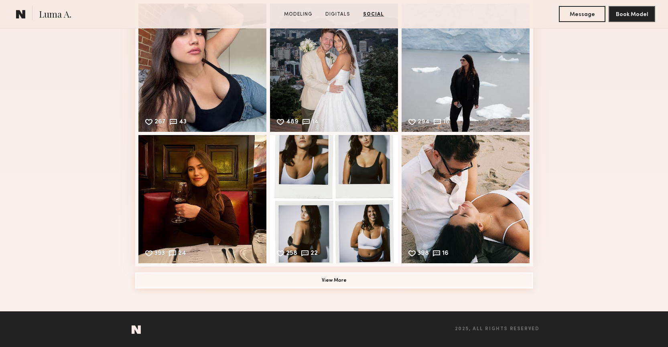
click at [400, 280] on button "View More" at bounding box center [334, 281] width 398 height 16
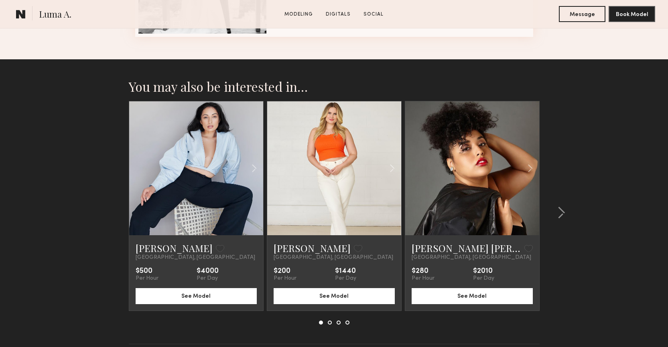
scroll to position [1412, 0]
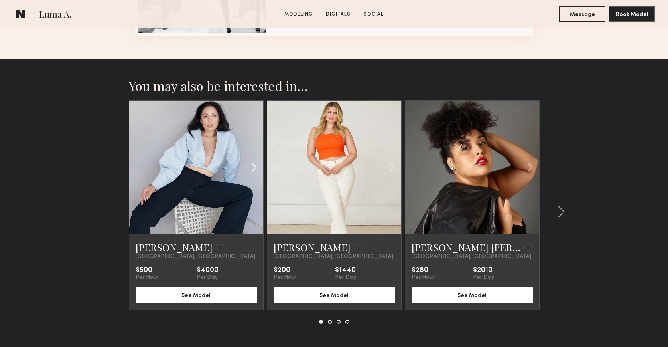
click at [254, 165] on common-icon at bounding box center [254, 167] width 12 height 15
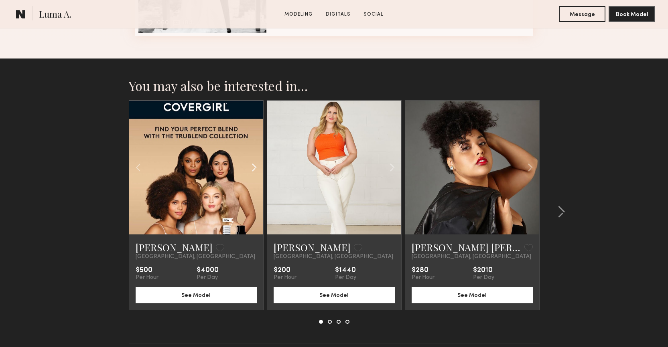
click at [254, 165] on common-icon at bounding box center [254, 167] width 12 height 15
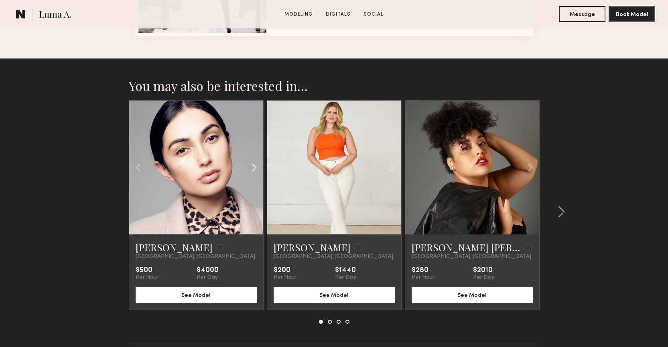
click at [254, 165] on common-icon at bounding box center [254, 167] width 12 height 15
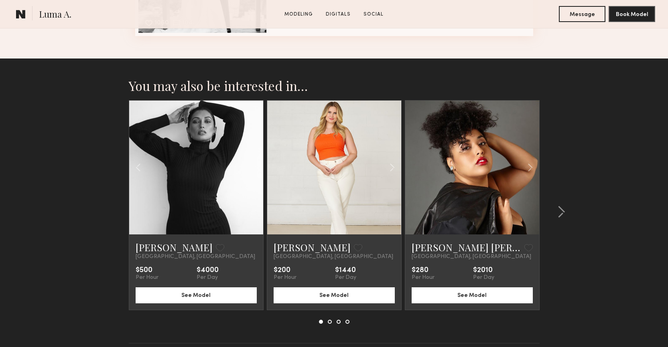
click at [254, 165] on div at bounding box center [196, 168] width 134 height 134
click at [563, 209] on common-icon at bounding box center [561, 212] width 8 height 13
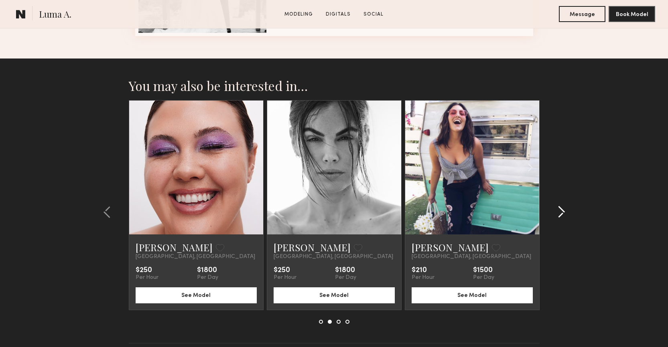
click at [563, 209] on common-icon at bounding box center [561, 212] width 8 height 13
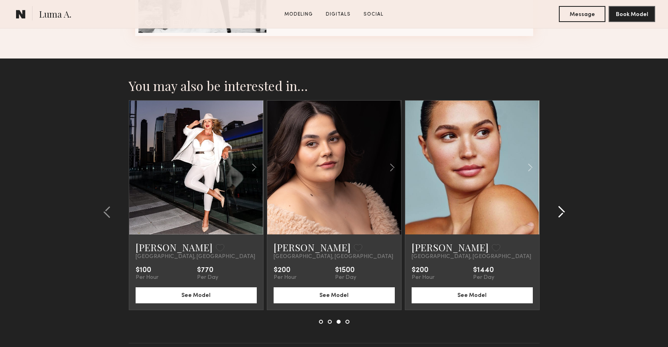
click at [563, 209] on common-icon at bounding box center [561, 212] width 8 height 13
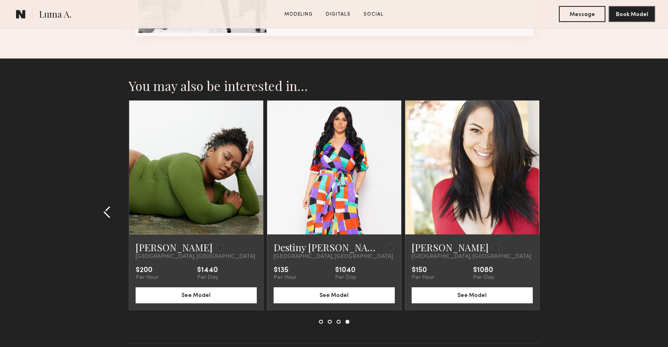
click at [104, 219] on div at bounding box center [109, 212] width 39 height 224
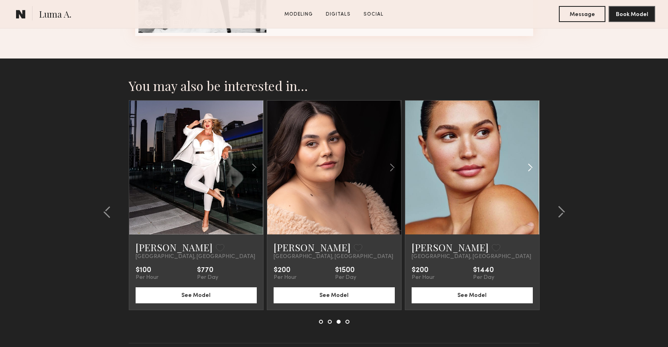
click at [529, 165] on common-icon at bounding box center [530, 167] width 12 height 15
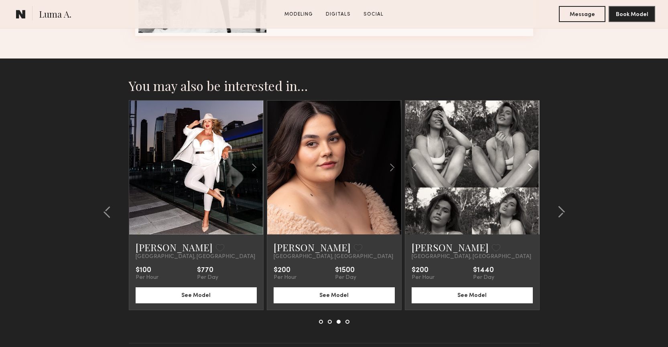
click at [529, 165] on common-icon at bounding box center [530, 167] width 12 height 15
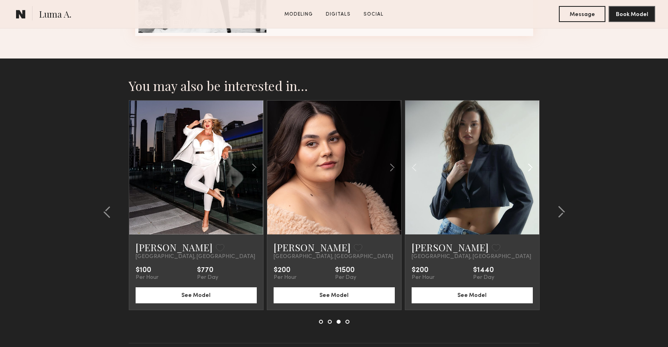
click at [529, 165] on common-icon at bounding box center [530, 167] width 12 height 15
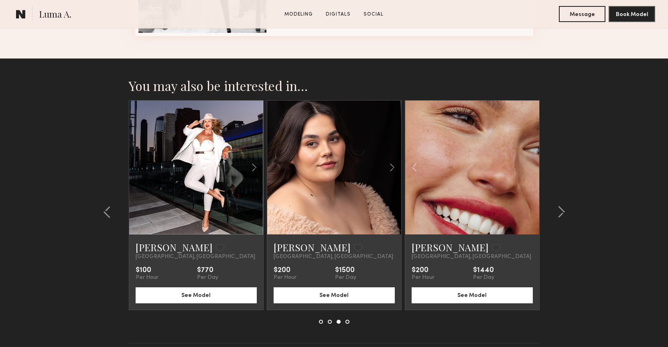
click at [529, 165] on div at bounding box center [472, 168] width 134 height 134
click at [468, 298] on button "See Model" at bounding box center [472, 295] width 121 height 16
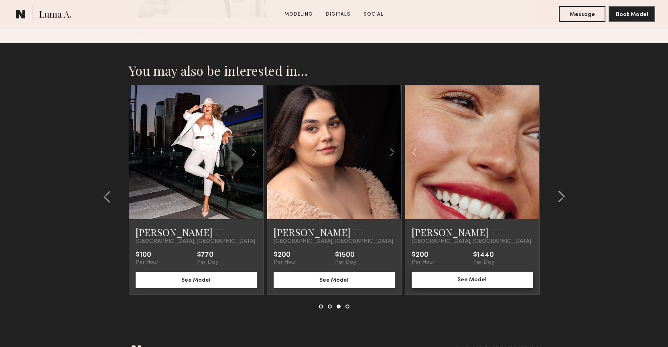
scroll to position [1429, 0]
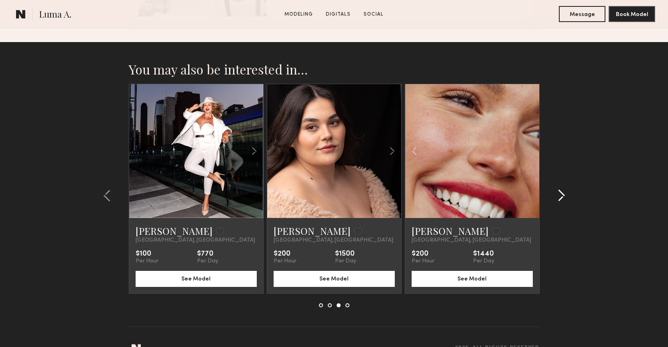
click at [562, 198] on common-icon at bounding box center [561, 195] width 8 height 13
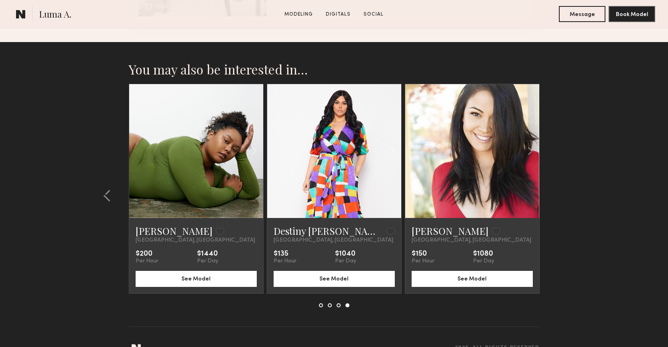
click at [562, 198] on section "You may also be interested in… Connie B. Favorite Los Angeles, CA $500 Per Hour…" at bounding box center [334, 204] width 668 height 325
click at [105, 196] on common-icon at bounding box center [107, 195] width 8 height 13
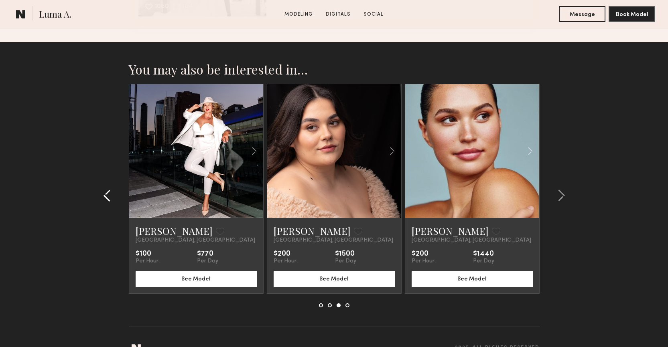
click at [105, 196] on common-icon at bounding box center [107, 195] width 8 height 13
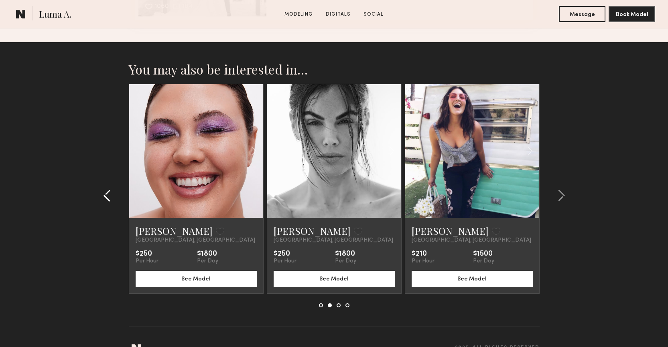
click at [105, 196] on common-icon at bounding box center [107, 195] width 8 height 13
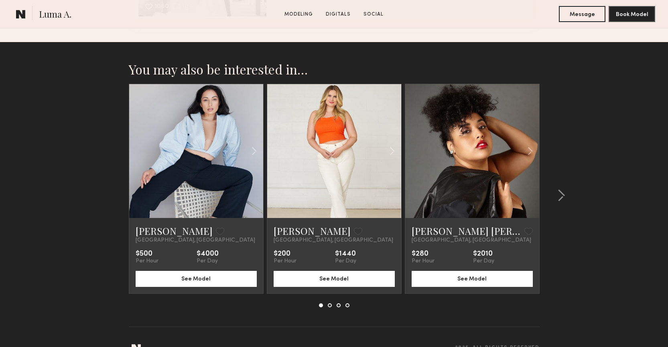
click at [105, 196] on section "You may also be interested in… Connie B. Favorite Los Angeles, CA $500 Per Hour…" at bounding box center [334, 204] width 668 height 325
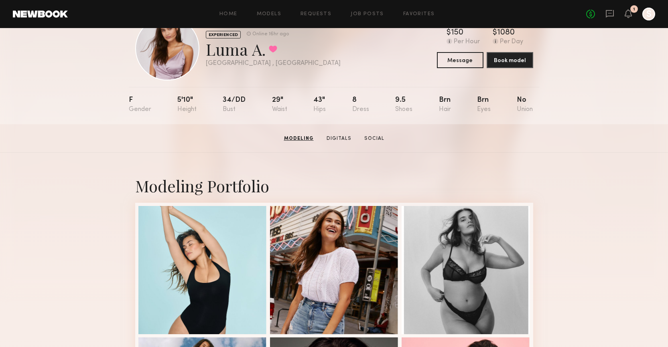
scroll to position [0, 0]
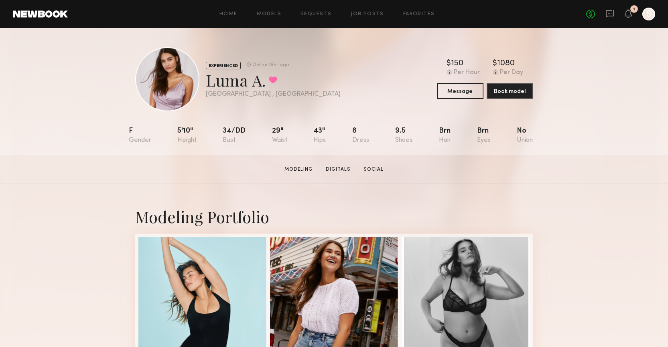
click at [617, 173] on section "Luma A. Modeling Digitals Social Message Book Model" at bounding box center [334, 169] width 668 height 28
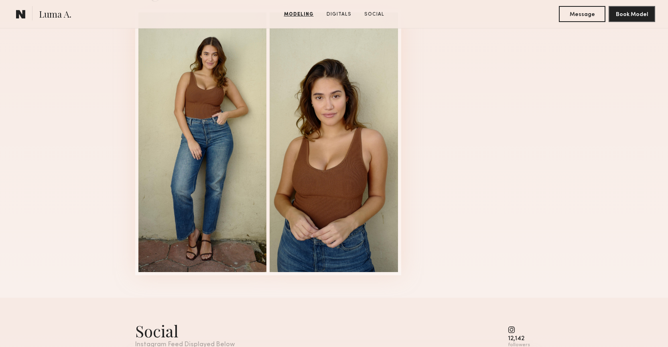
scroll to position [631, 0]
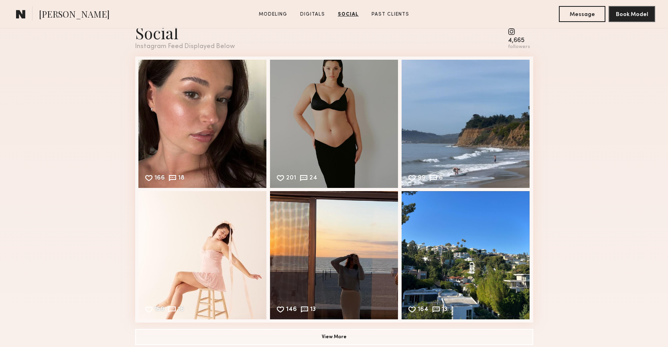
scroll to position [1199, 0]
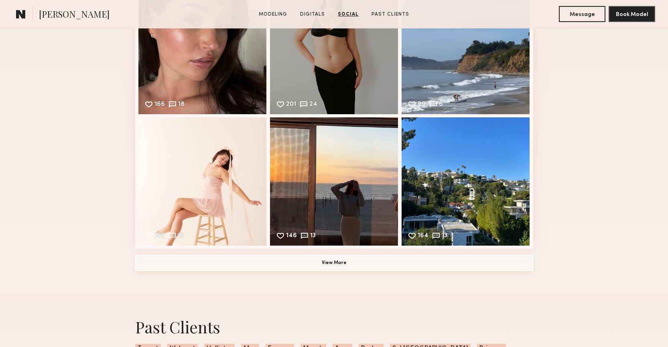
click at [406, 261] on button "View More" at bounding box center [334, 263] width 398 height 16
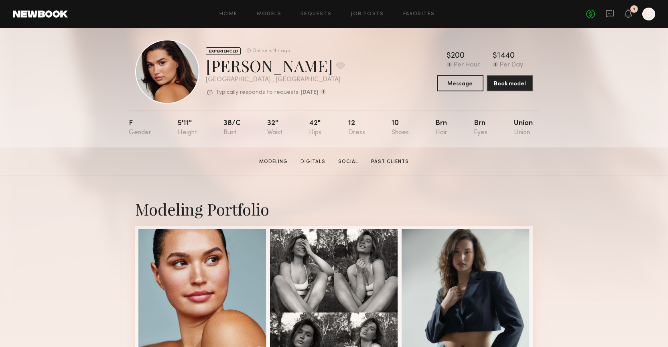
scroll to position [0, 0]
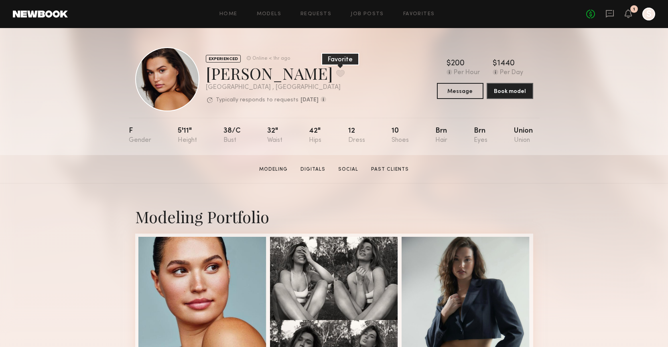
click at [336, 72] on button at bounding box center [340, 73] width 8 height 7
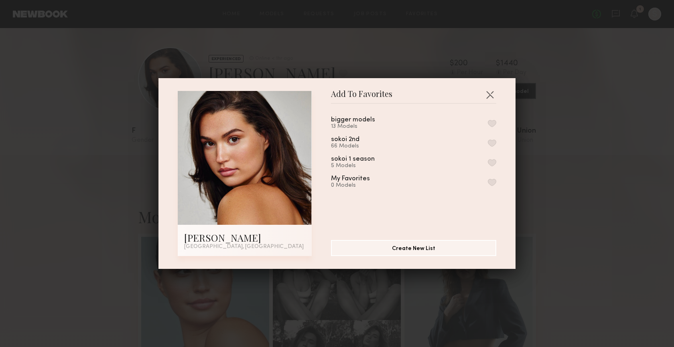
click at [488, 120] on button "button" at bounding box center [492, 123] width 8 height 7
click at [486, 92] on button "button" at bounding box center [489, 94] width 13 height 13
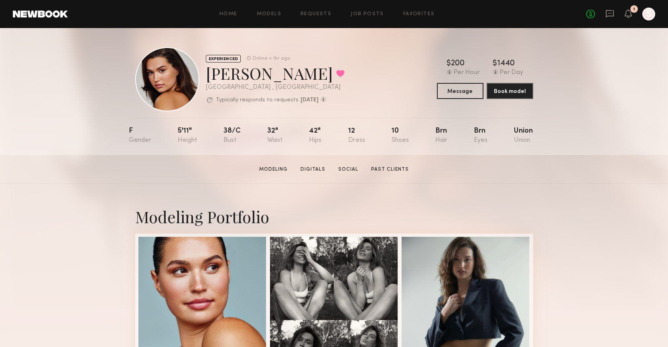
click at [593, 145] on div "EXPERIENCED Online < 1hr ago Ella J. Favorited Los Angeles , CA Typically respo…" at bounding box center [334, 91] width 668 height 127
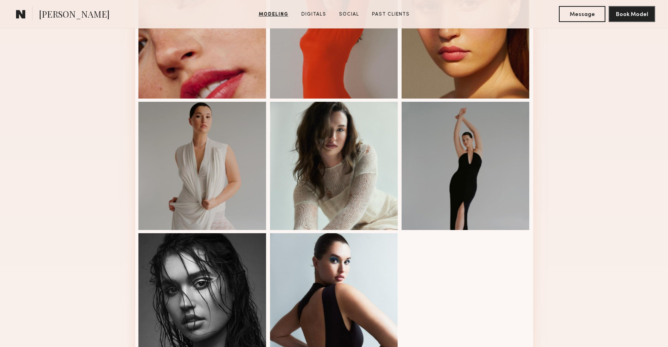
scroll to position [452, 0]
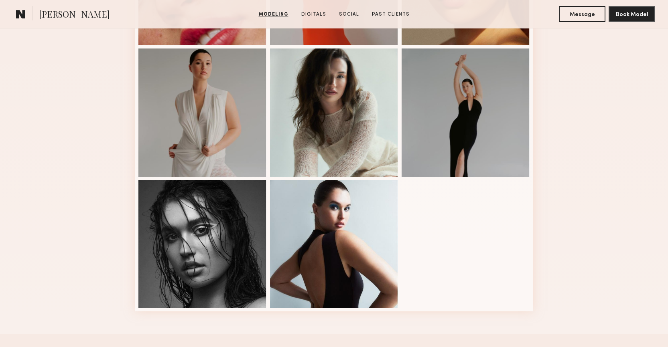
click at [593, 145] on div "Modeling Portfolio" at bounding box center [334, 33] width 668 height 602
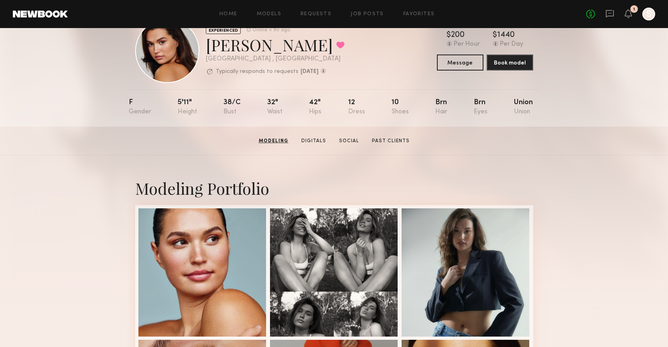
scroll to position [0, 0]
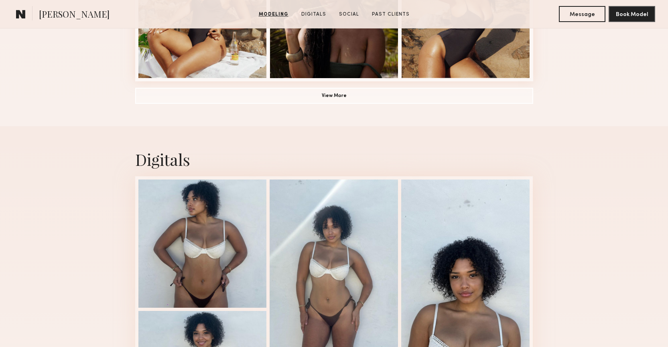
scroll to position [682, 0]
click at [410, 94] on button "View More" at bounding box center [334, 95] width 398 height 16
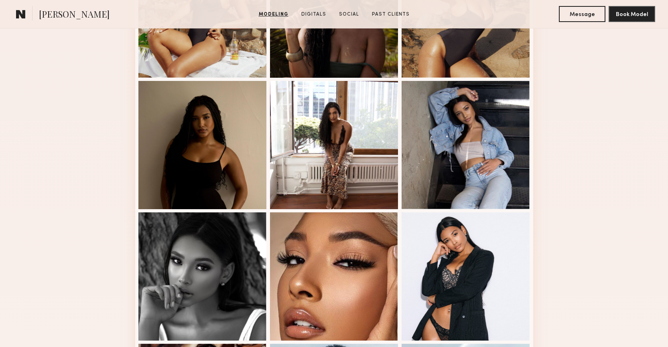
click at [597, 229] on div "Modeling Portfolio" at bounding box center [334, -1] width 668 height 997
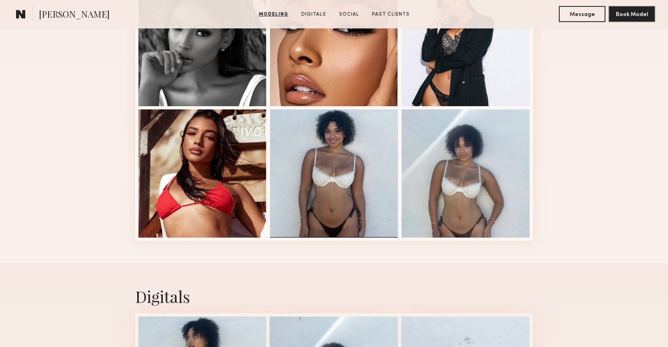
scroll to position [920, 0]
